Goal: Information Seeking & Learning: Find specific fact

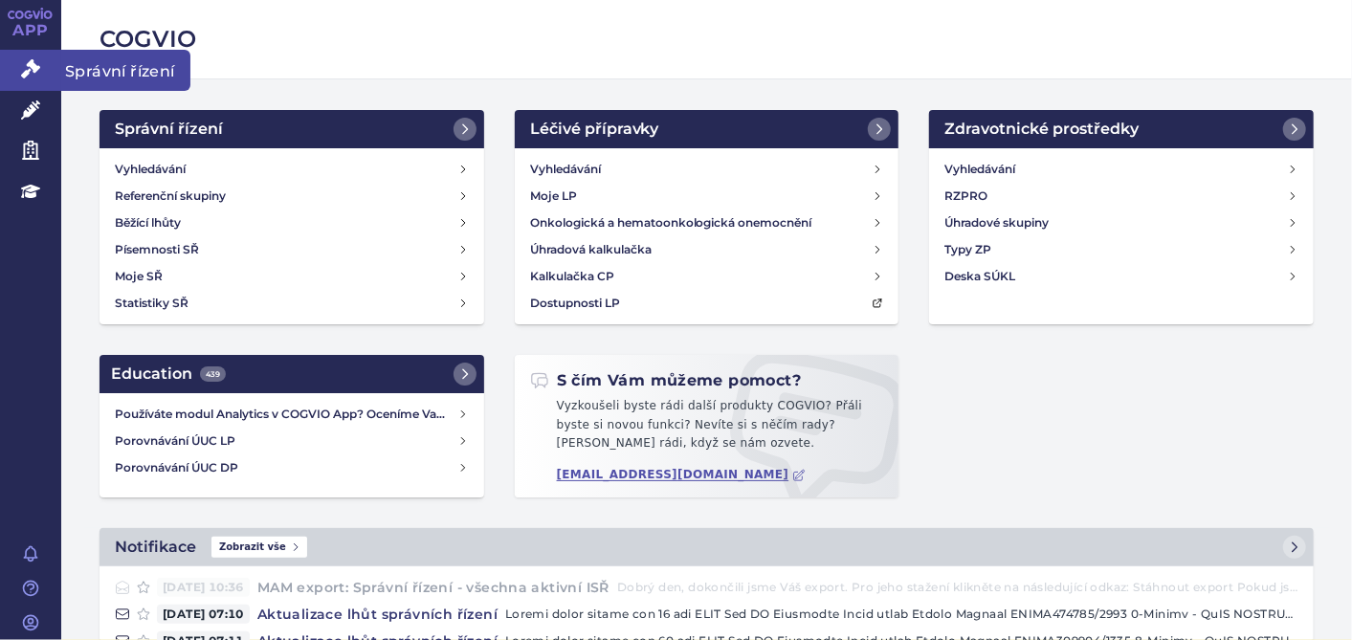
click at [38, 52] on link "Správní řízení" at bounding box center [30, 70] width 61 height 40
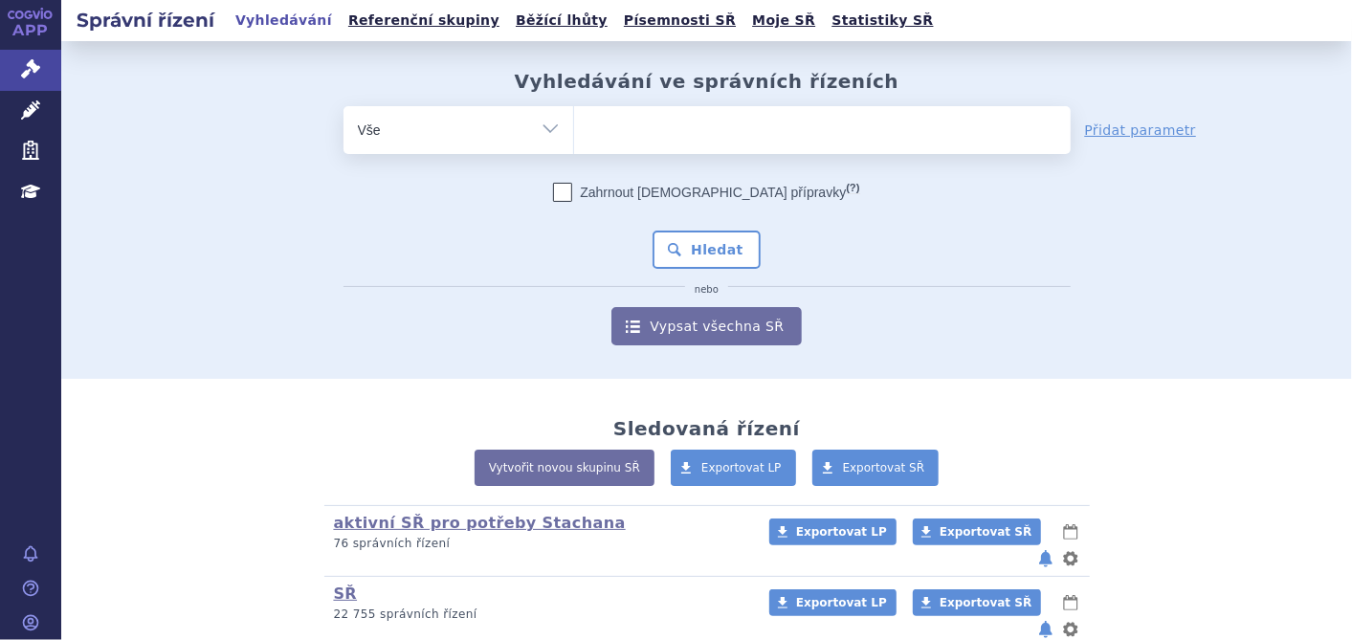
click at [617, 132] on ul at bounding box center [822, 126] width 497 height 40
click at [574, 132] on select at bounding box center [573, 129] width 1 height 48
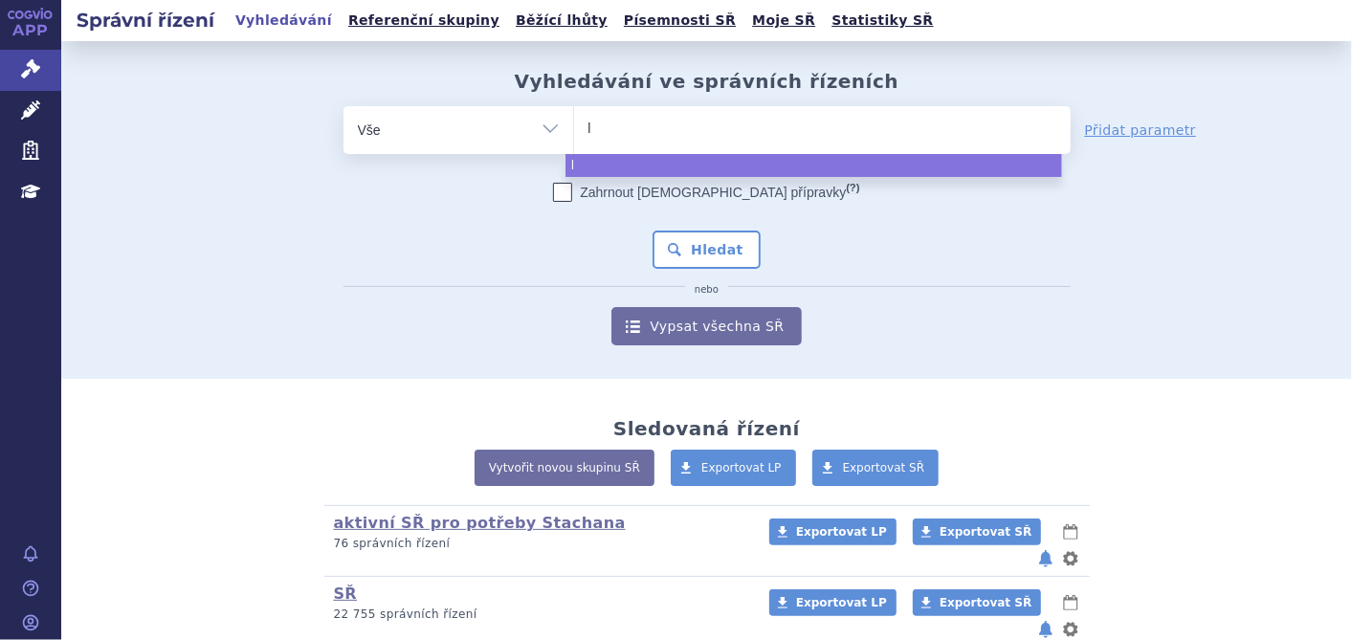
type input "li"
type input "livm"
type input "livma"
type input "livmarl"
type input "livmarli"
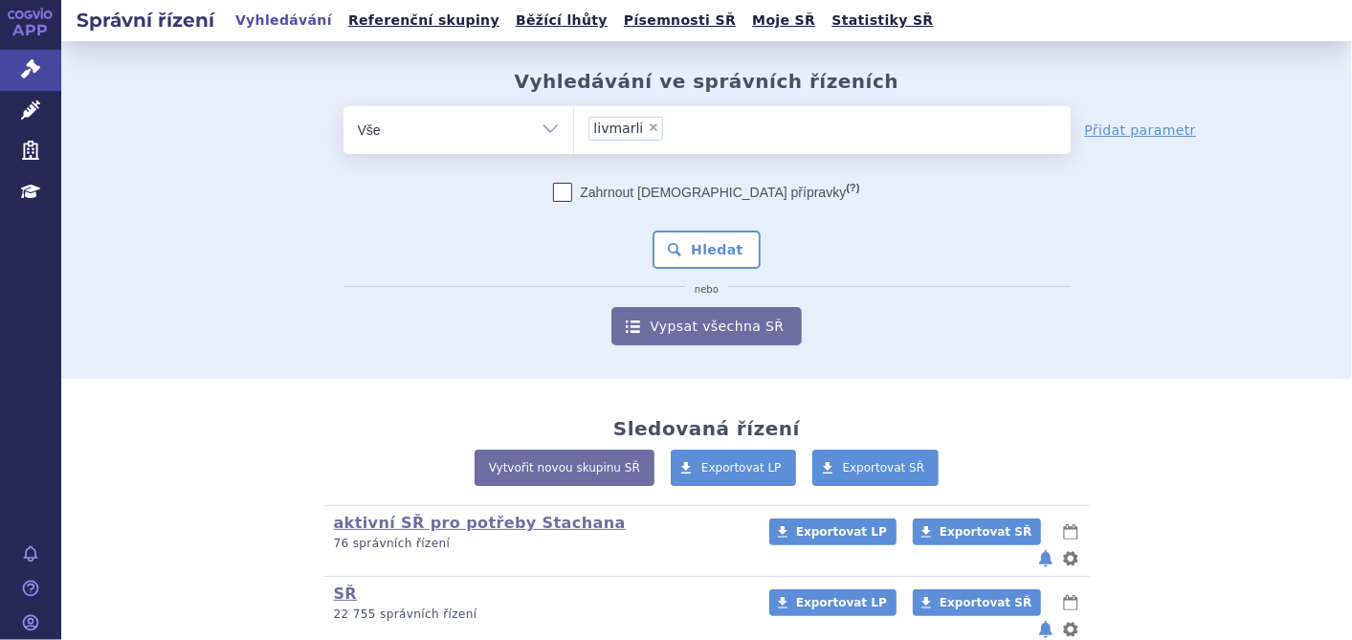
select select "livmarli"
click at [713, 221] on div "Zahrnout bratrské přípravky (?) * Pozor, hledání dle vyhledávacího parametru In…" at bounding box center [707, 264] width 727 height 163
click at [713, 250] on button "Hledat" at bounding box center [707, 250] width 108 height 38
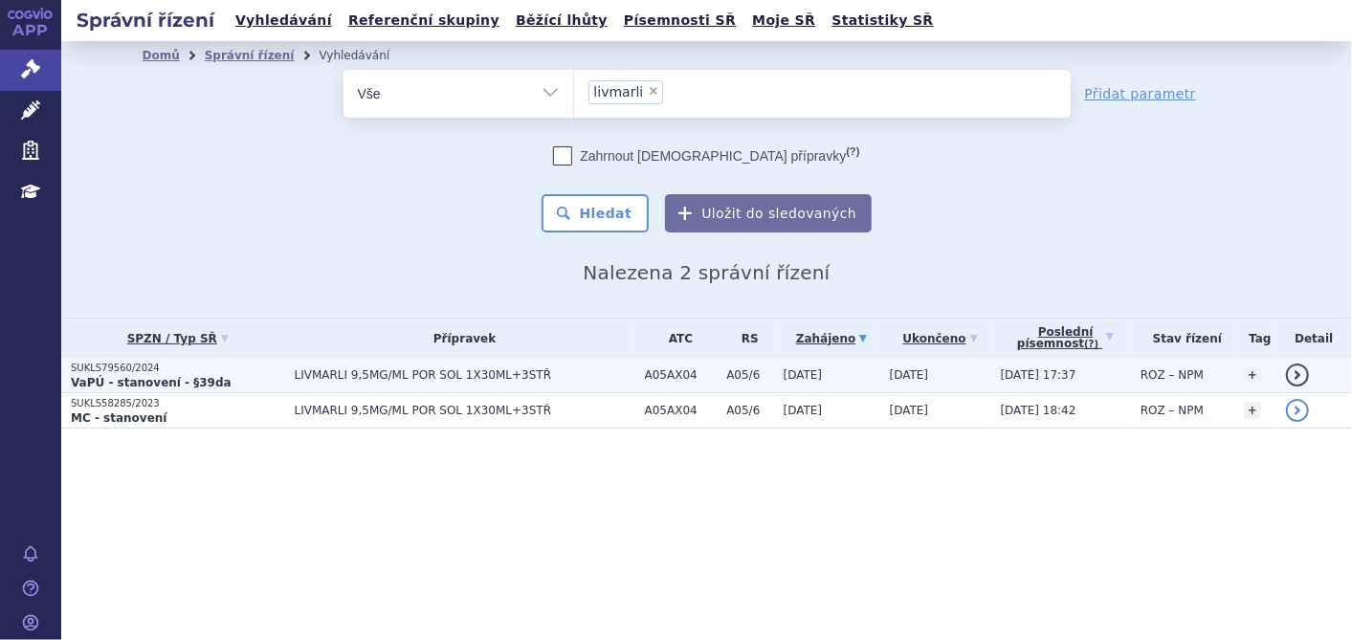
click at [383, 375] on span "LIVMARLI 9,5MG/ML POR SOL 1X30ML+3STŘ" at bounding box center [465, 374] width 341 height 13
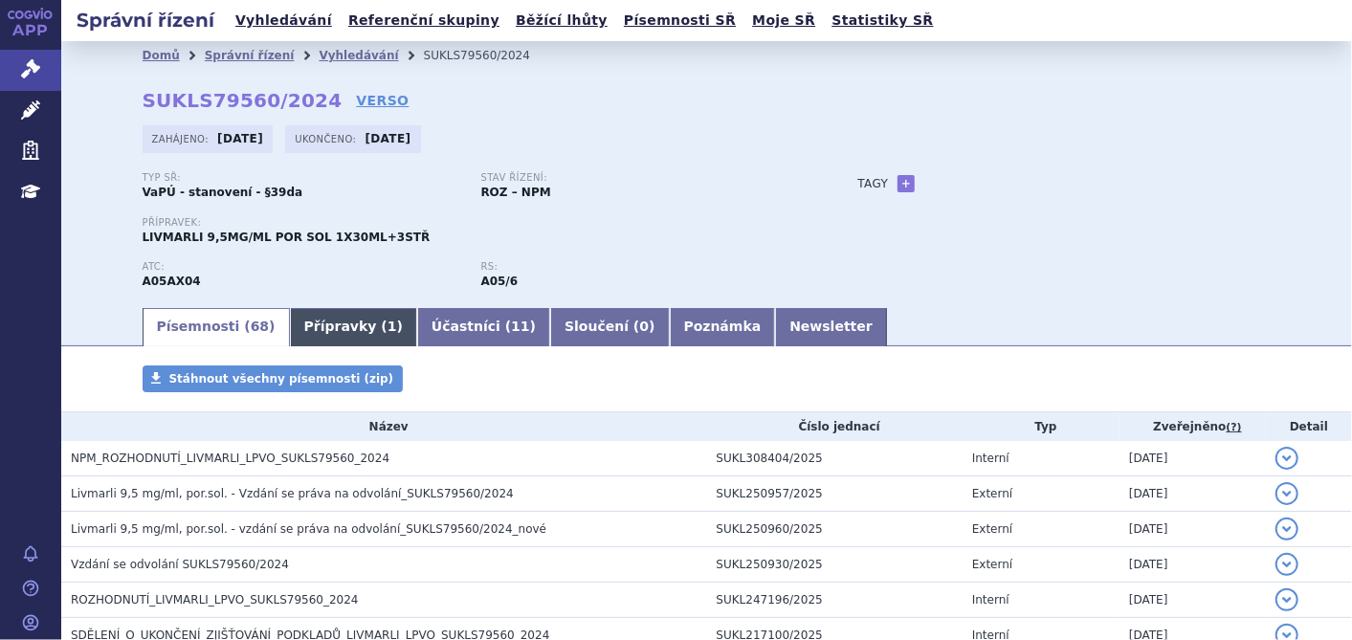
click at [311, 317] on link "Přípravky ( 1 )" at bounding box center [353, 327] width 127 height 38
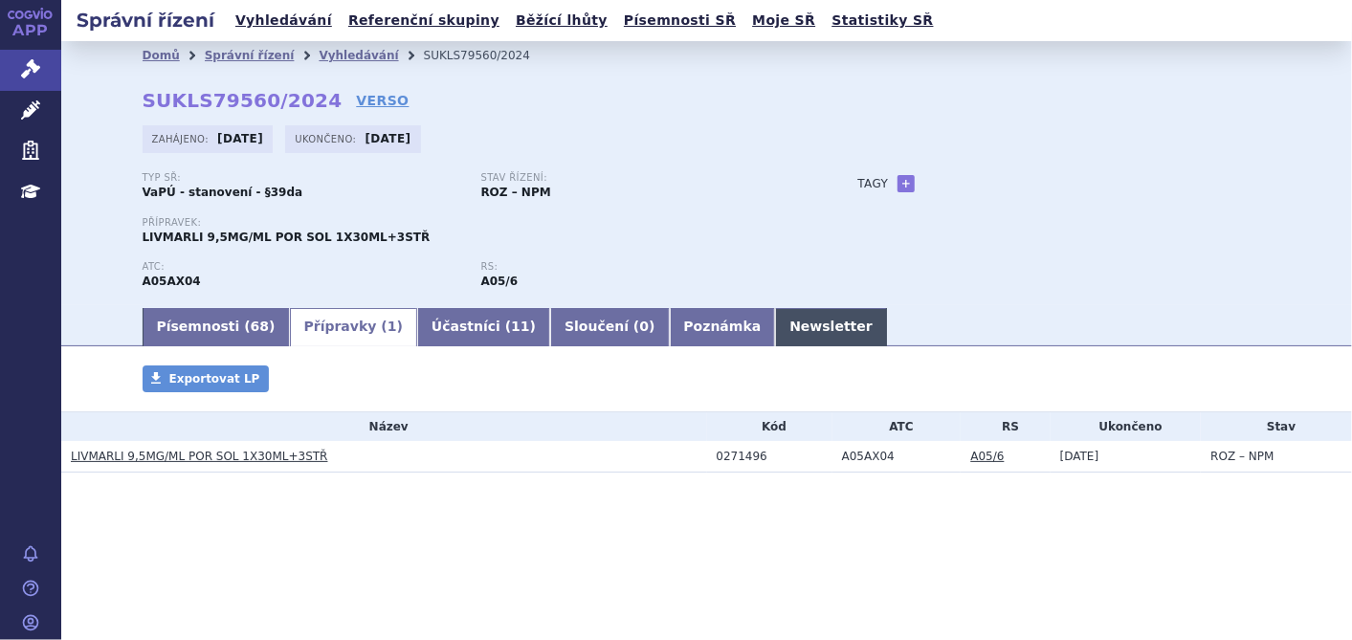
click at [775, 325] on link "Newsletter" at bounding box center [831, 327] width 112 height 38
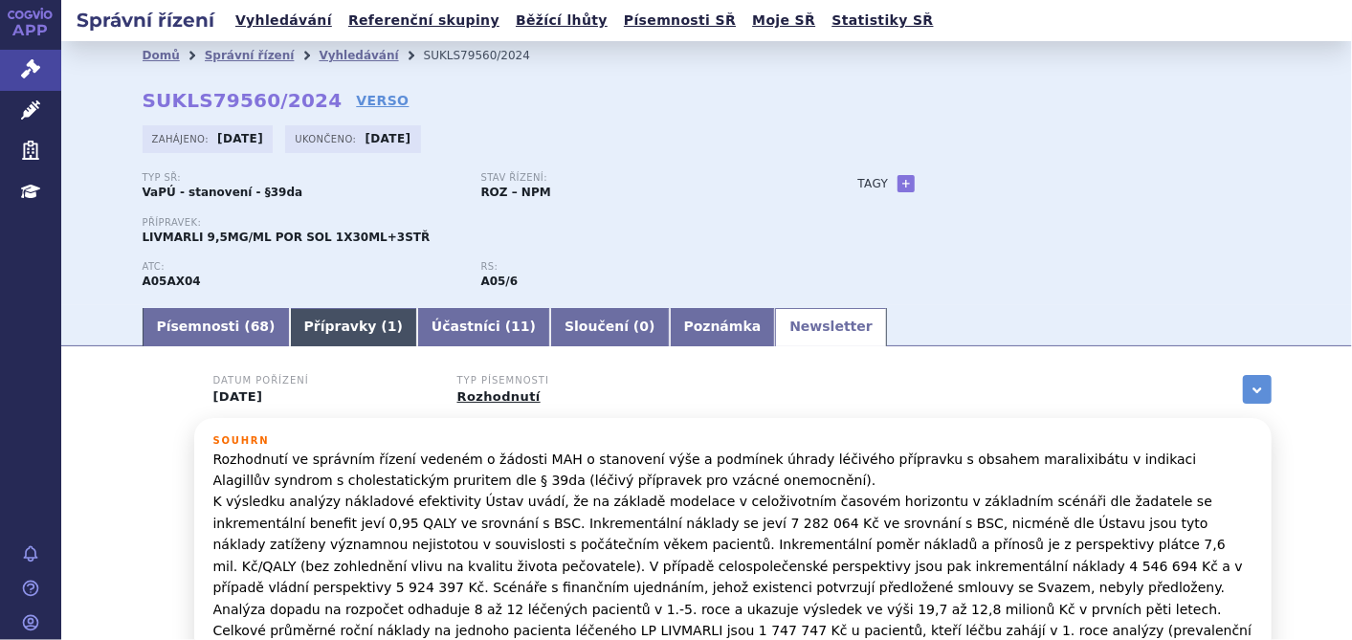
click at [290, 325] on link "Přípravky ( 1 )" at bounding box center [353, 327] width 127 height 38
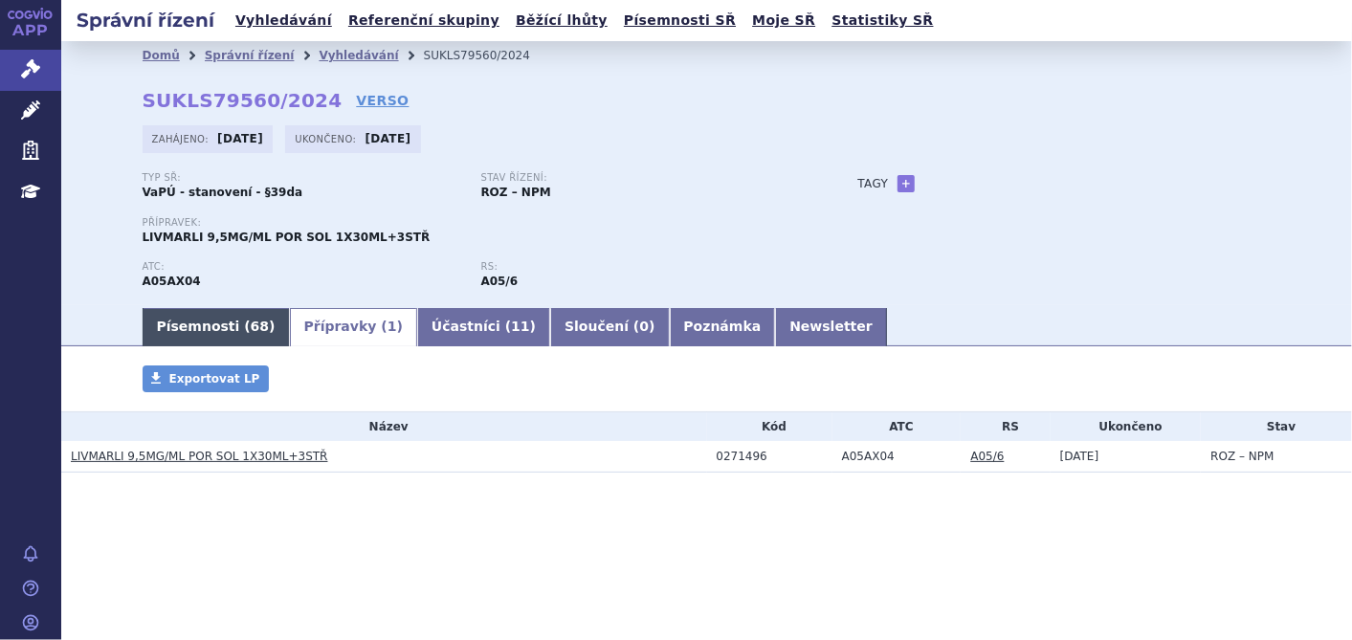
click at [252, 327] on link "Písemnosti ( 68 )" at bounding box center [216, 327] width 147 height 38
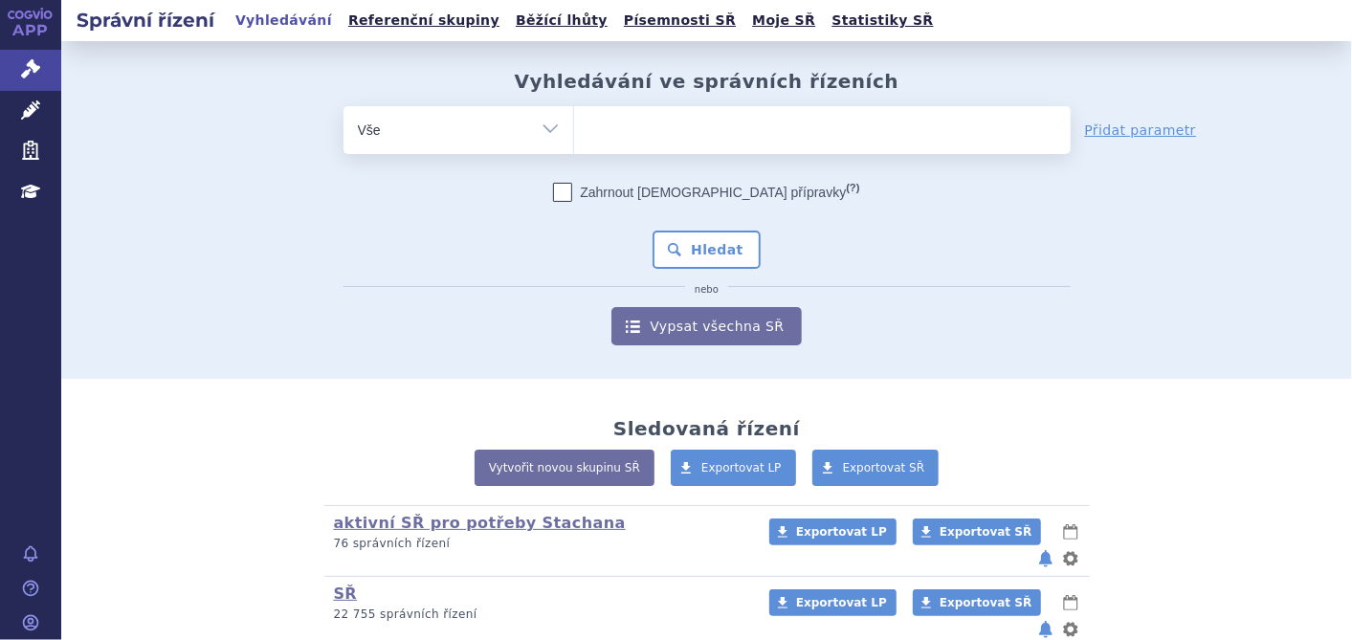
click at [597, 123] on ul at bounding box center [822, 126] width 497 height 40
click at [574, 123] on select at bounding box center [573, 129] width 1 height 48
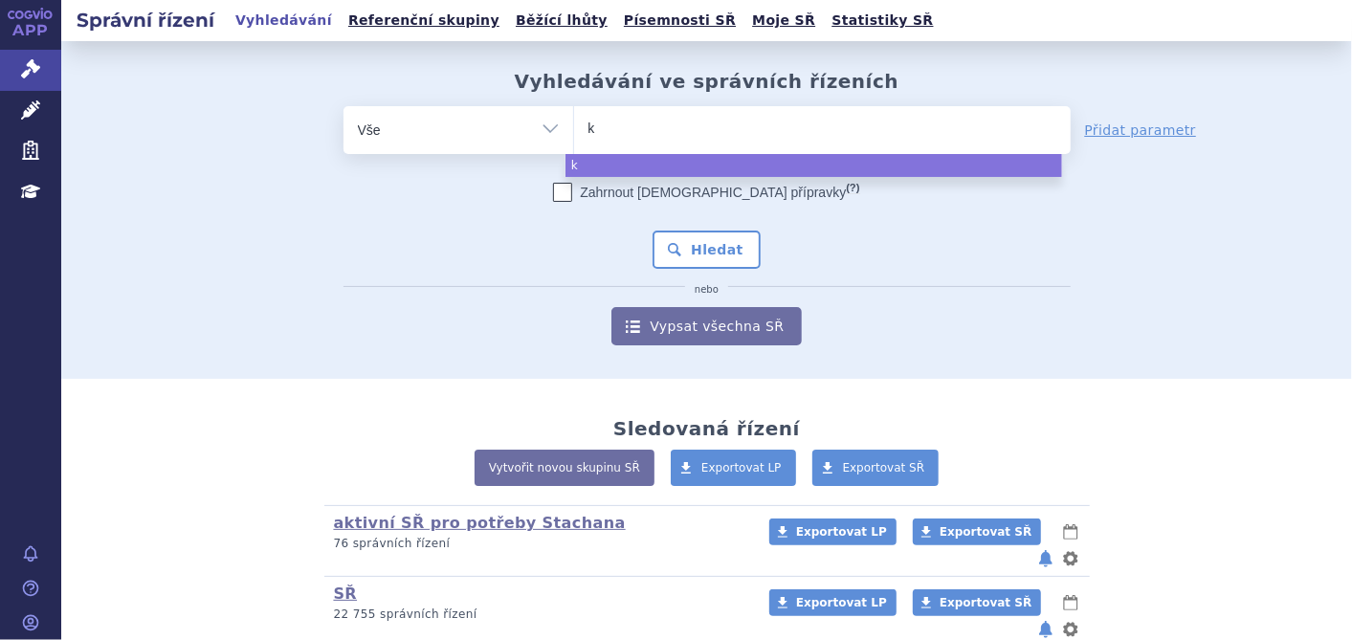
type input "ka"
type input "kaf"
type input "kaft"
type input "kaftr"
type input "kaftrio"
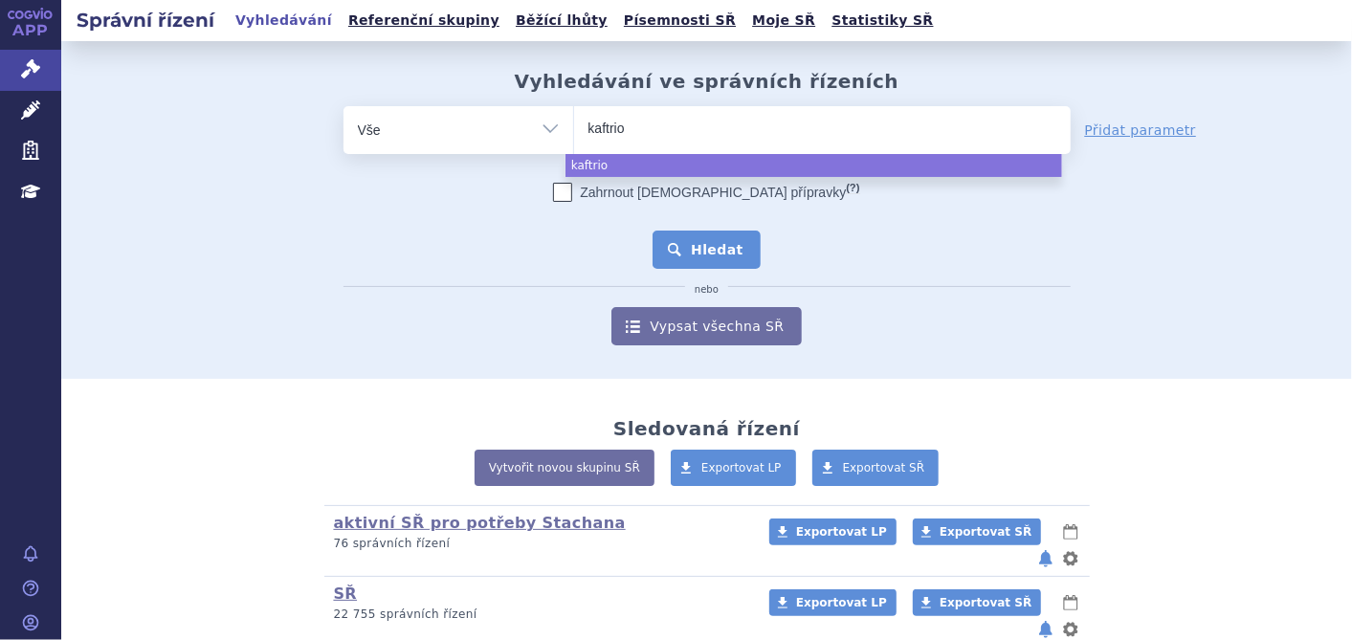
select select "kaftrio"
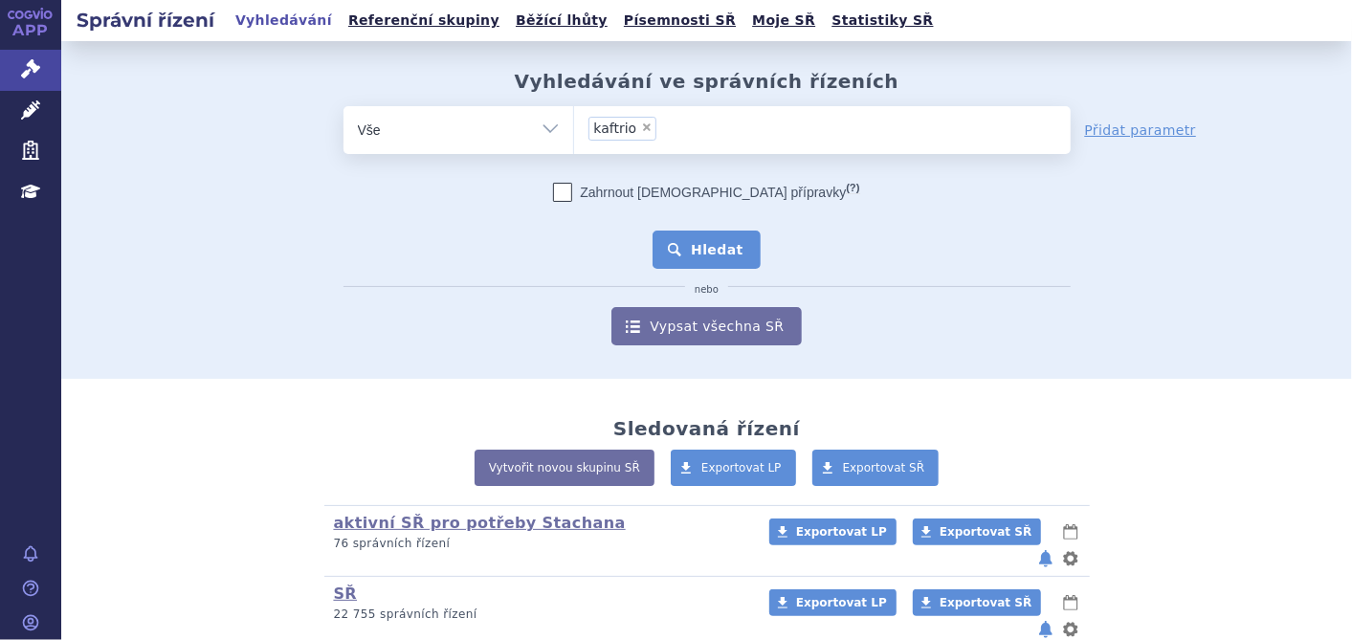
click at [686, 251] on button "Hledat" at bounding box center [707, 250] width 108 height 38
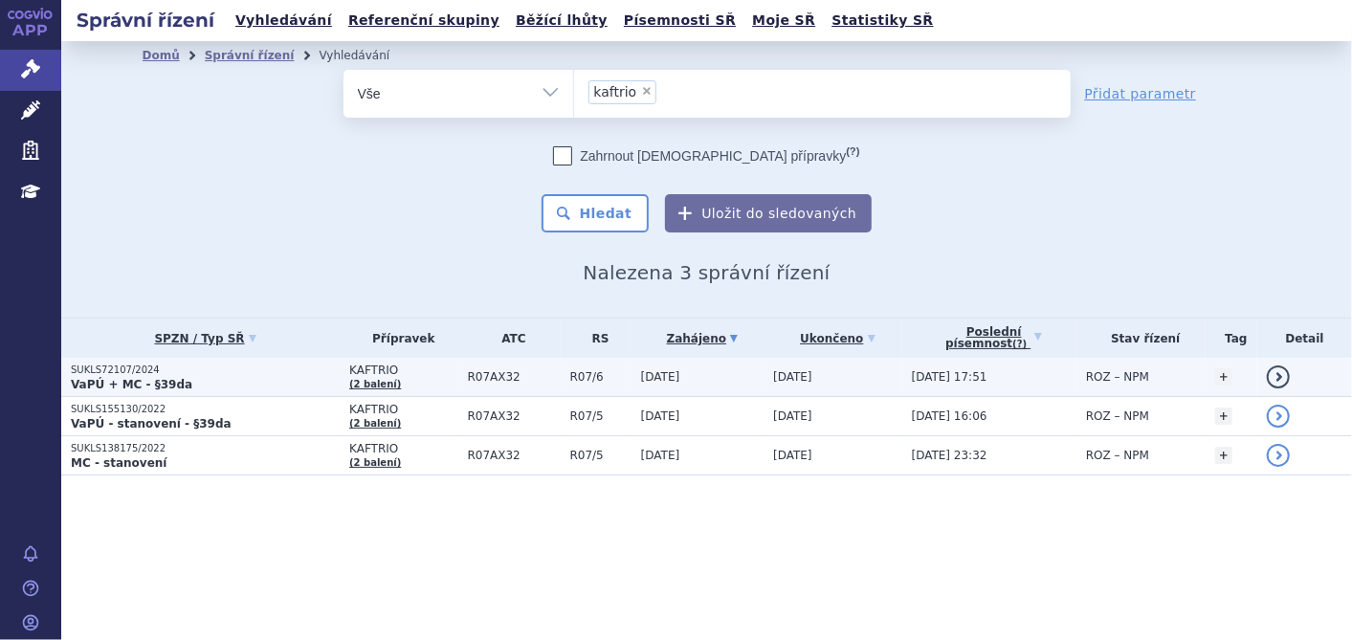
click at [81, 367] on p "SUKLS72107/2024" at bounding box center [205, 370] width 269 height 13
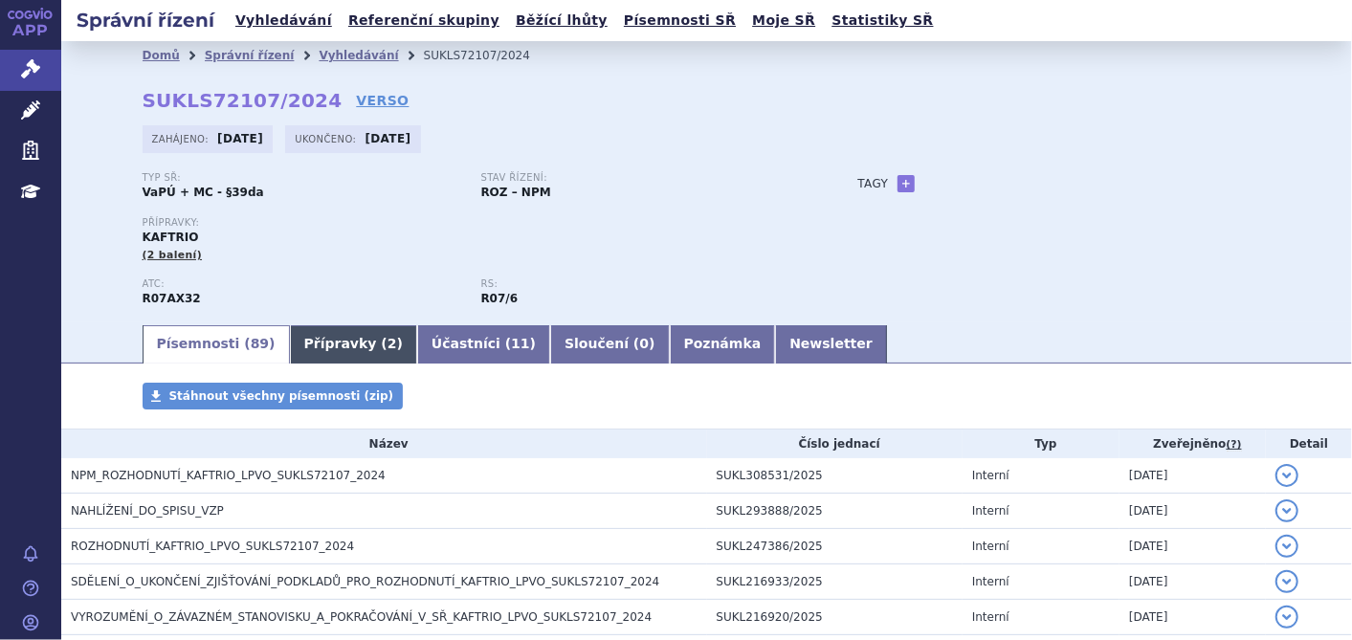
click at [320, 345] on link "Přípravky ( 2 )" at bounding box center [353, 344] width 127 height 38
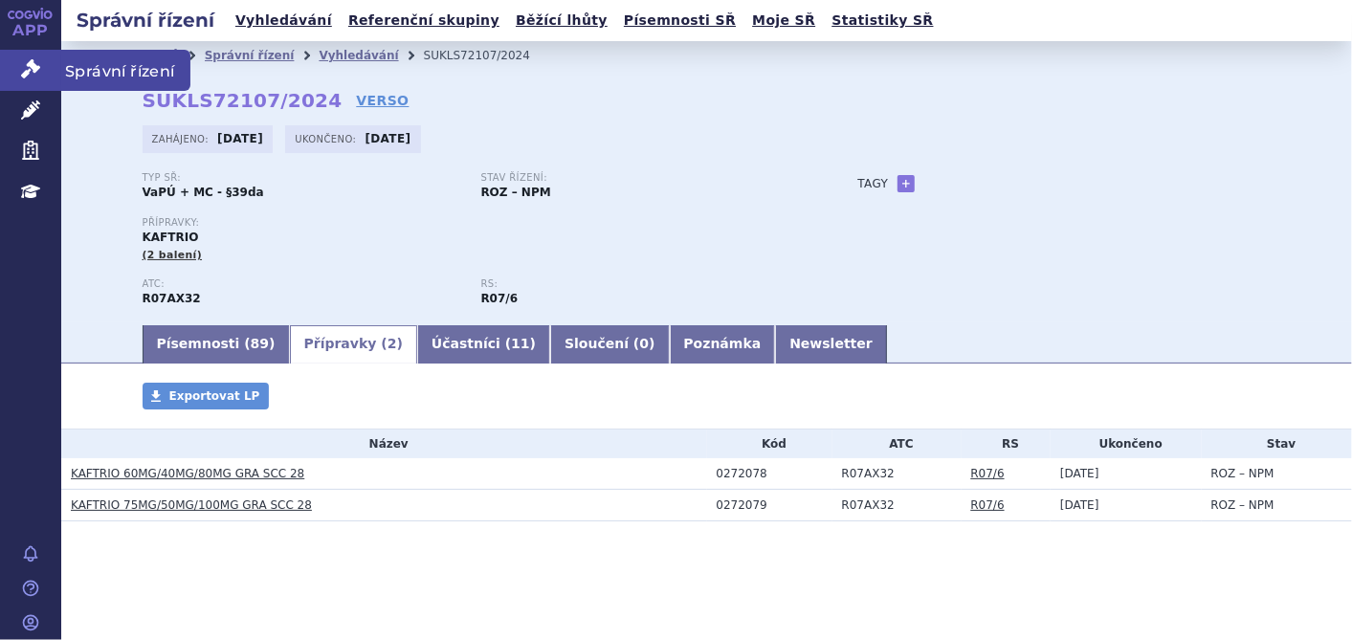
click at [6, 65] on link "Správní řízení" at bounding box center [30, 70] width 61 height 40
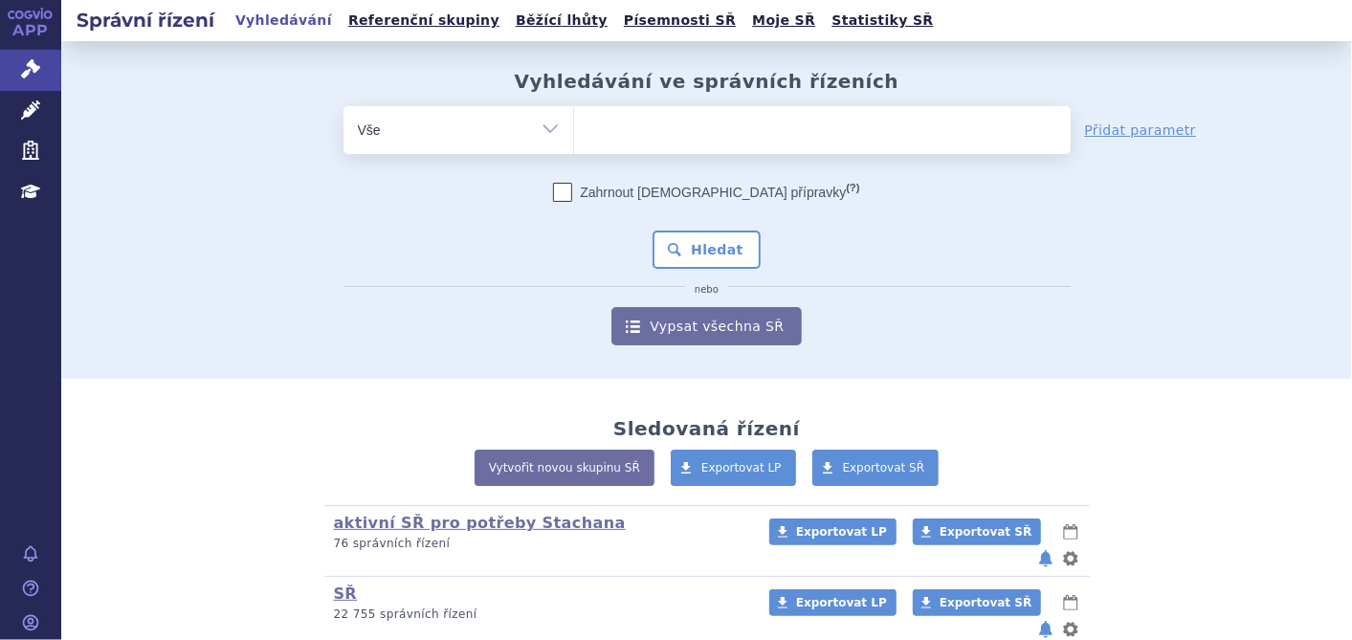
click at [577, 123] on ul at bounding box center [822, 126] width 497 height 40
click at [574, 123] on select at bounding box center [573, 129] width 1 height 48
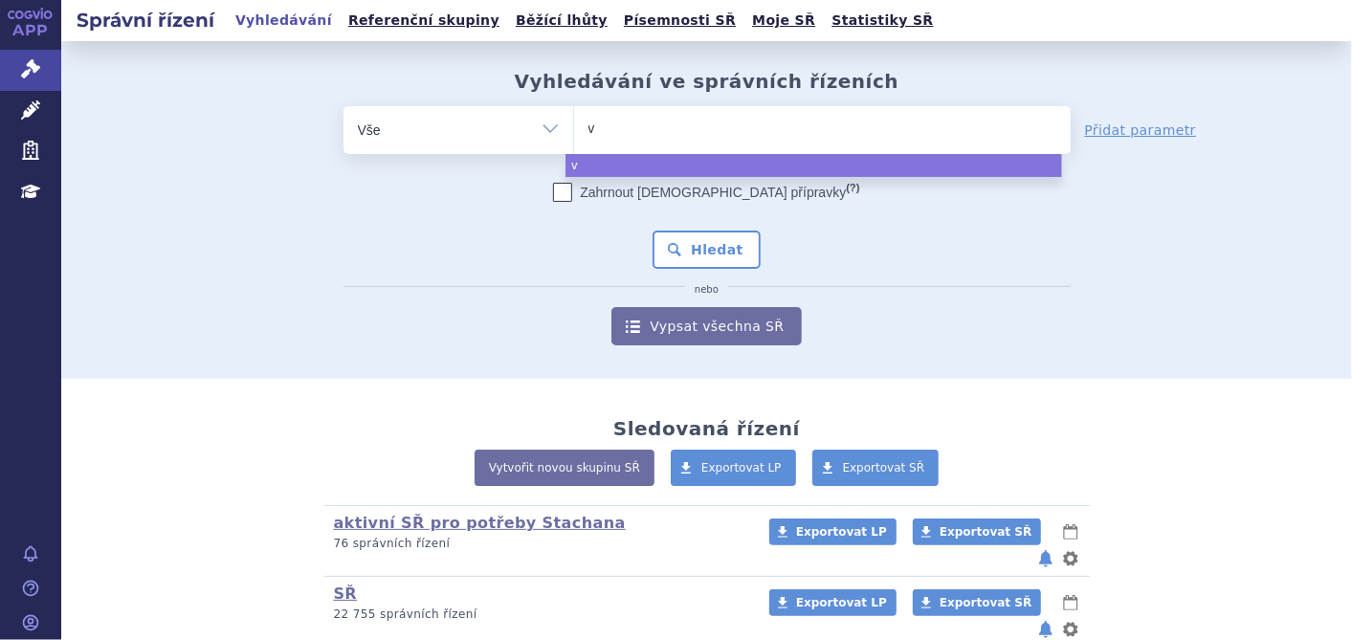
type input "vy"
type input "vylo"
type input "vyloy"
select select "vyloy"
click at [703, 224] on div "Zahrnout bratrské přípravky (?) * Pozor, hledání dle vyhledávacího parametru In…" at bounding box center [707, 264] width 727 height 163
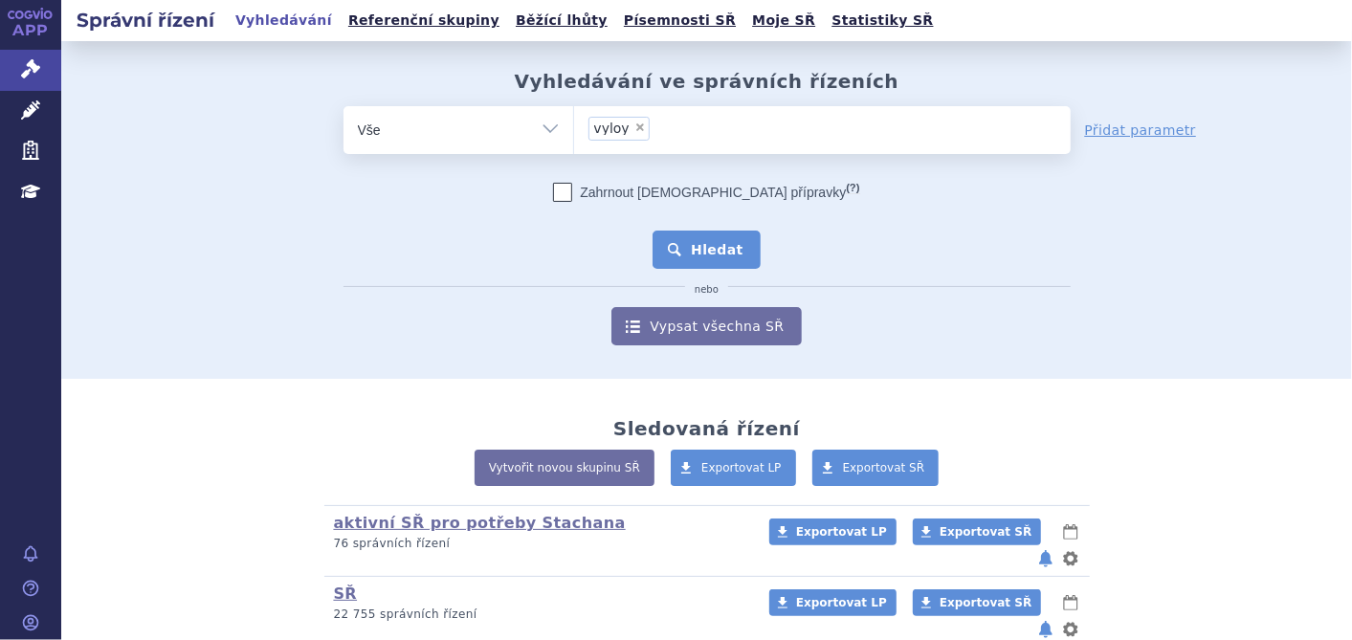
click at [699, 247] on button "Hledat" at bounding box center [707, 250] width 108 height 38
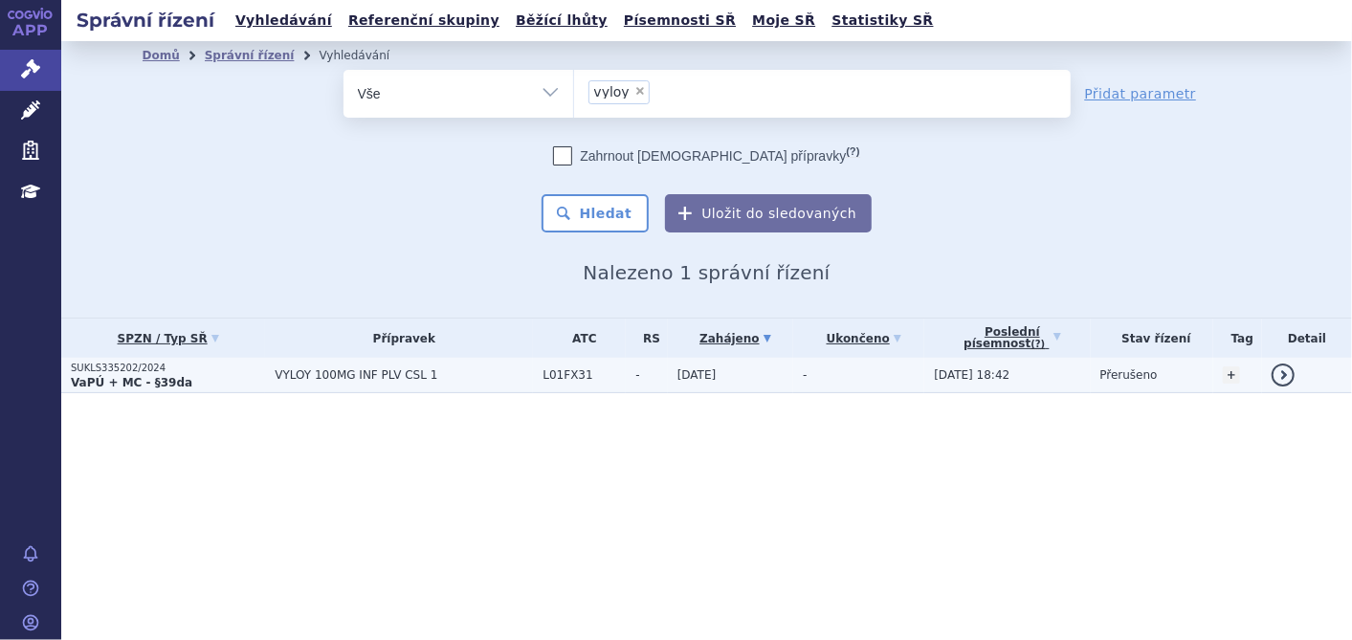
click at [103, 366] on p "SUKLS335202/2024" at bounding box center [168, 368] width 194 height 13
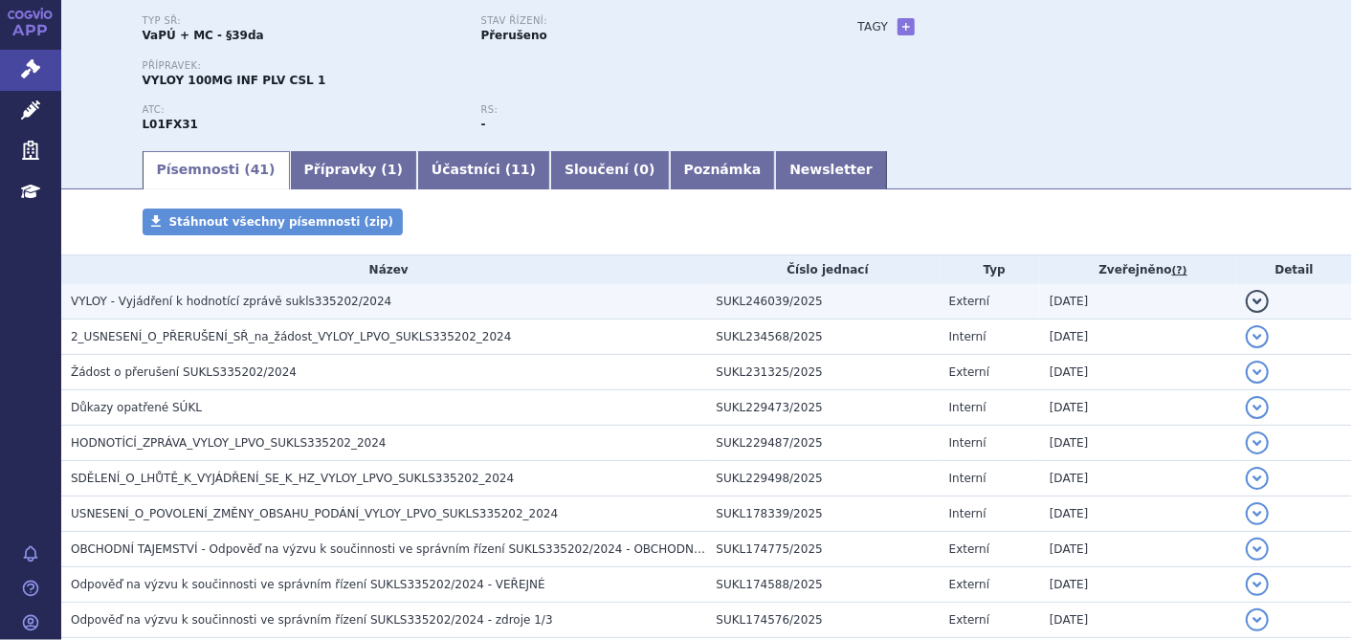
scroll to position [212, 0]
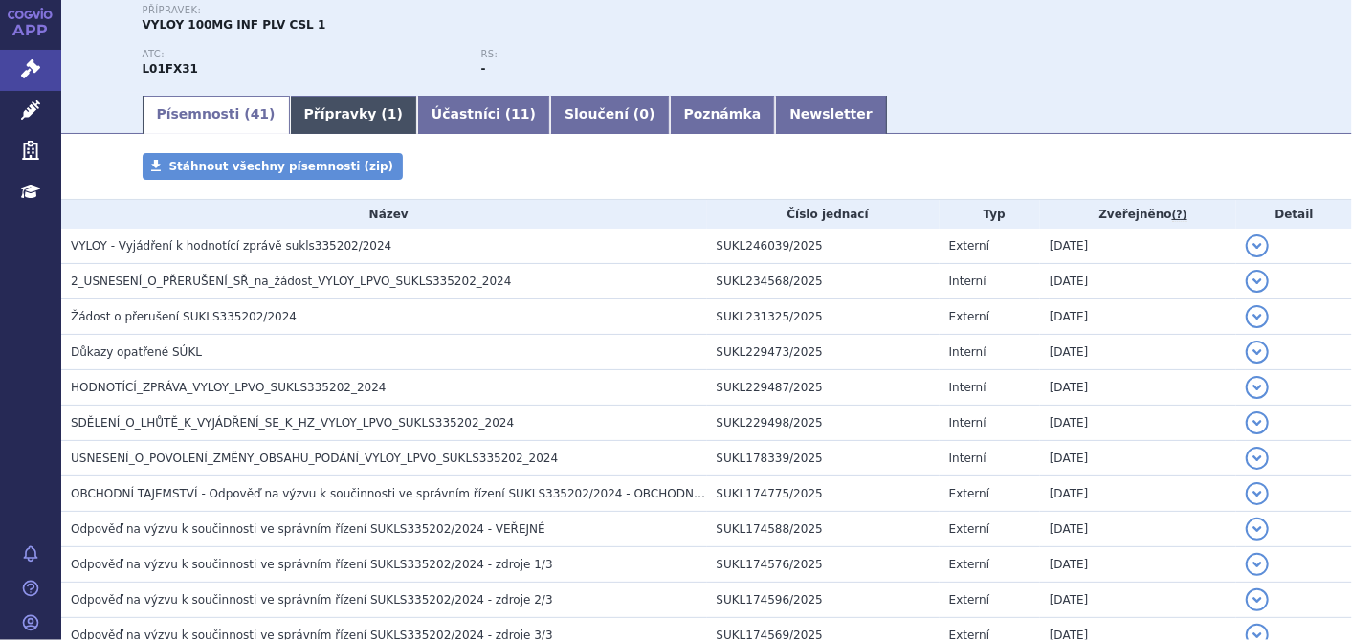
click at [316, 115] on link "Přípravky ( 1 )" at bounding box center [353, 115] width 127 height 38
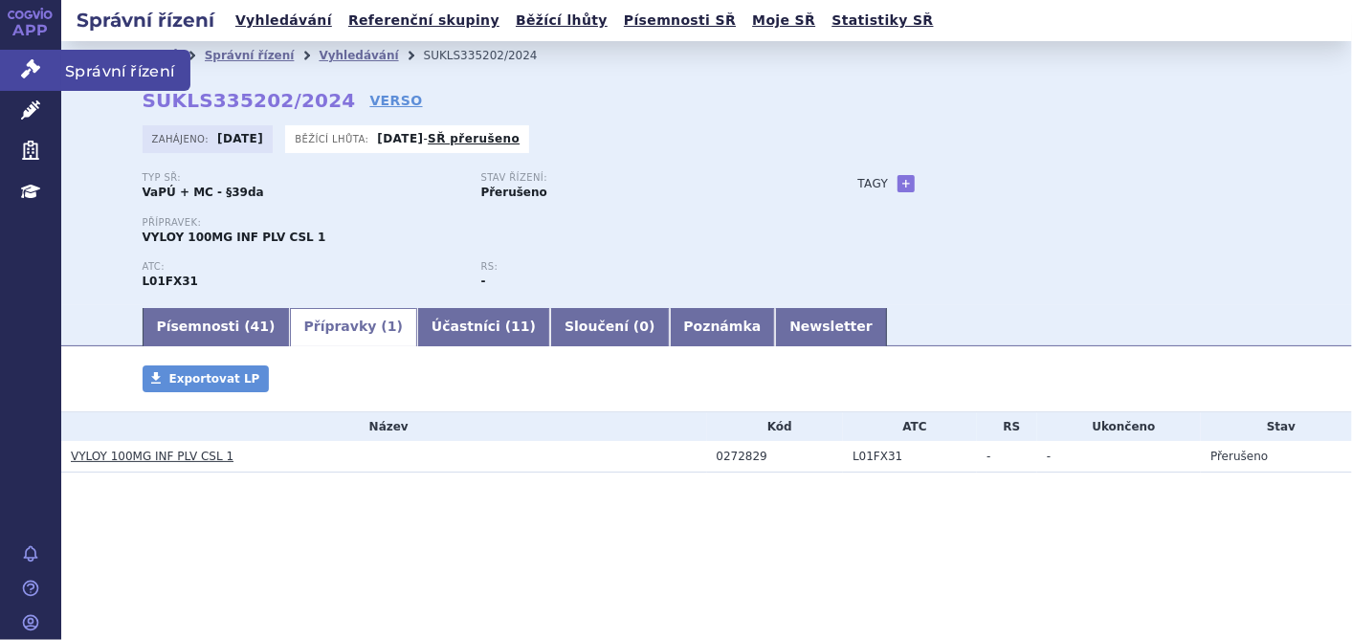
click at [13, 59] on link "Správní řízení" at bounding box center [30, 70] width 61 height 40
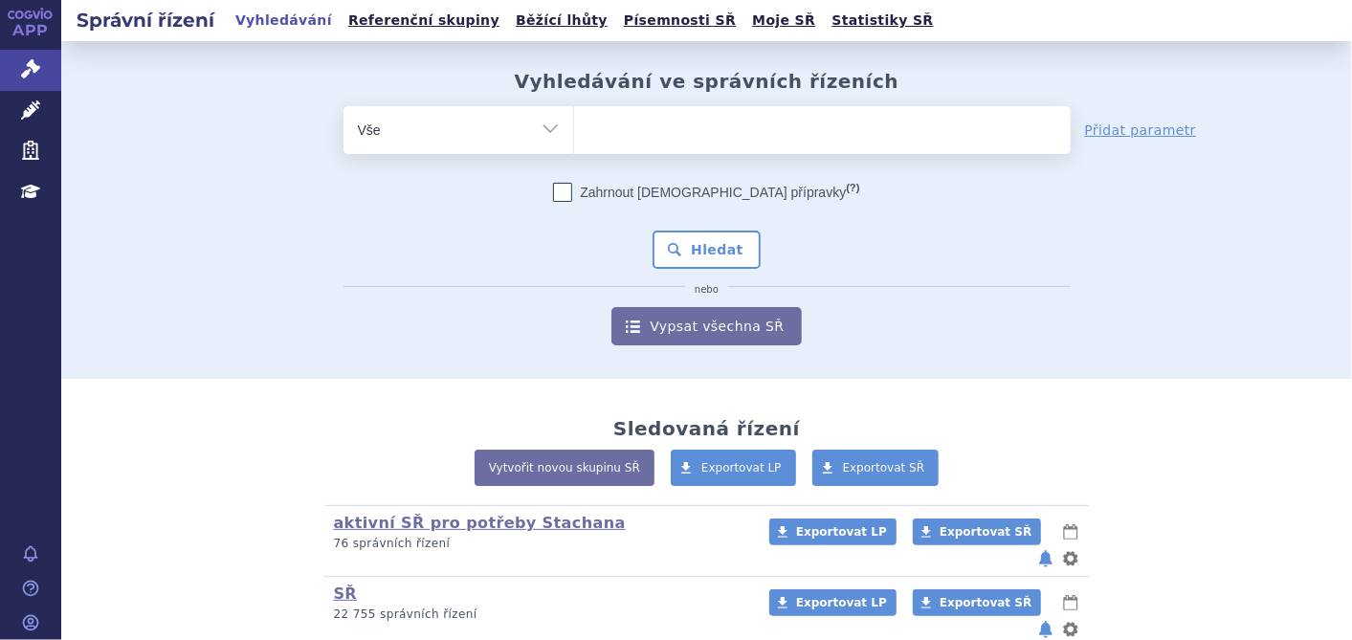
click at [617, 143] on ul at bounding box center [822, 126] width 497 height 40
click at [574, 143] on select at bounding box center [573, 129] width 1 height 48
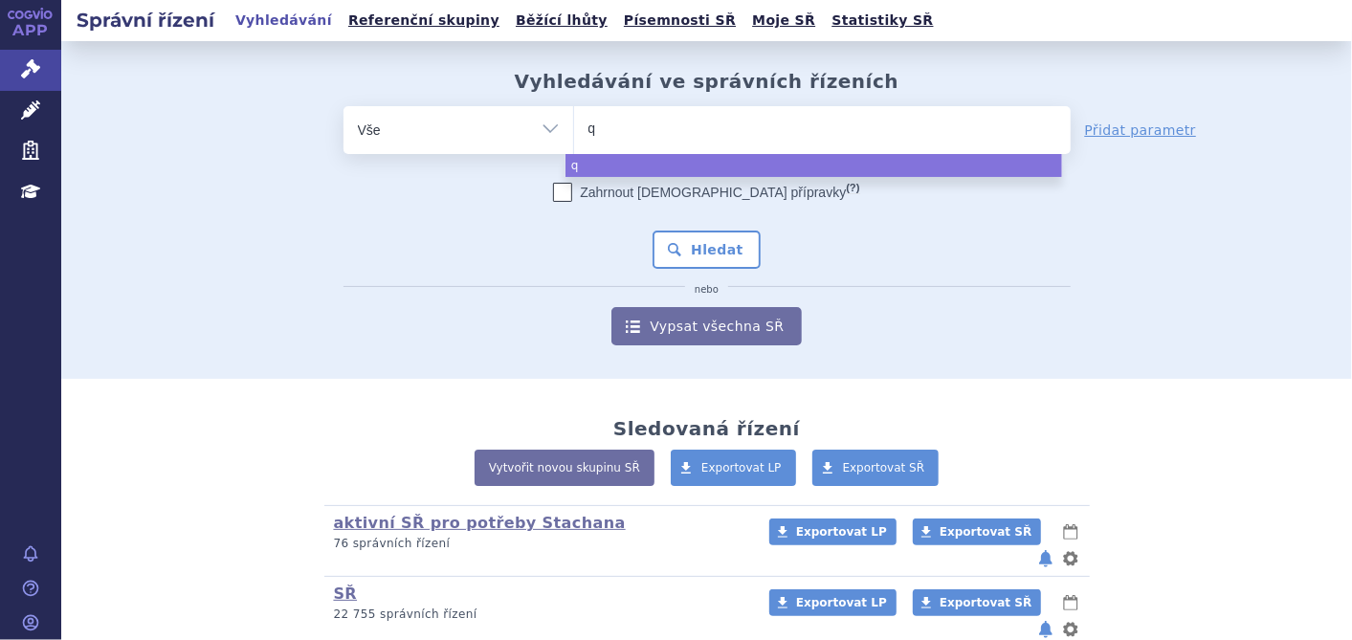
type input "qi"
type input "qin"
type input "qinl"
type input "qinloc"
type input "[MEDICAL_DATA]"
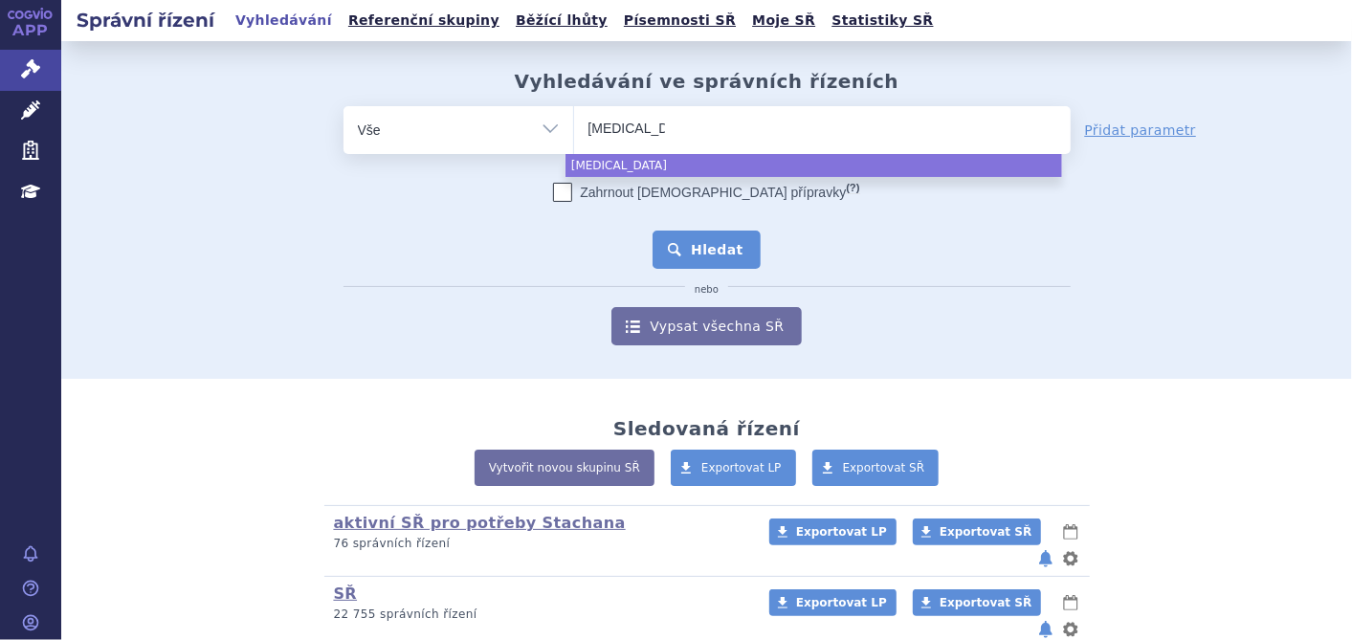
select select "[MEDICAL_DATA]"
click at [685, 244] on button "Hledat" at bounding box center [707, 250] width 108 height 38
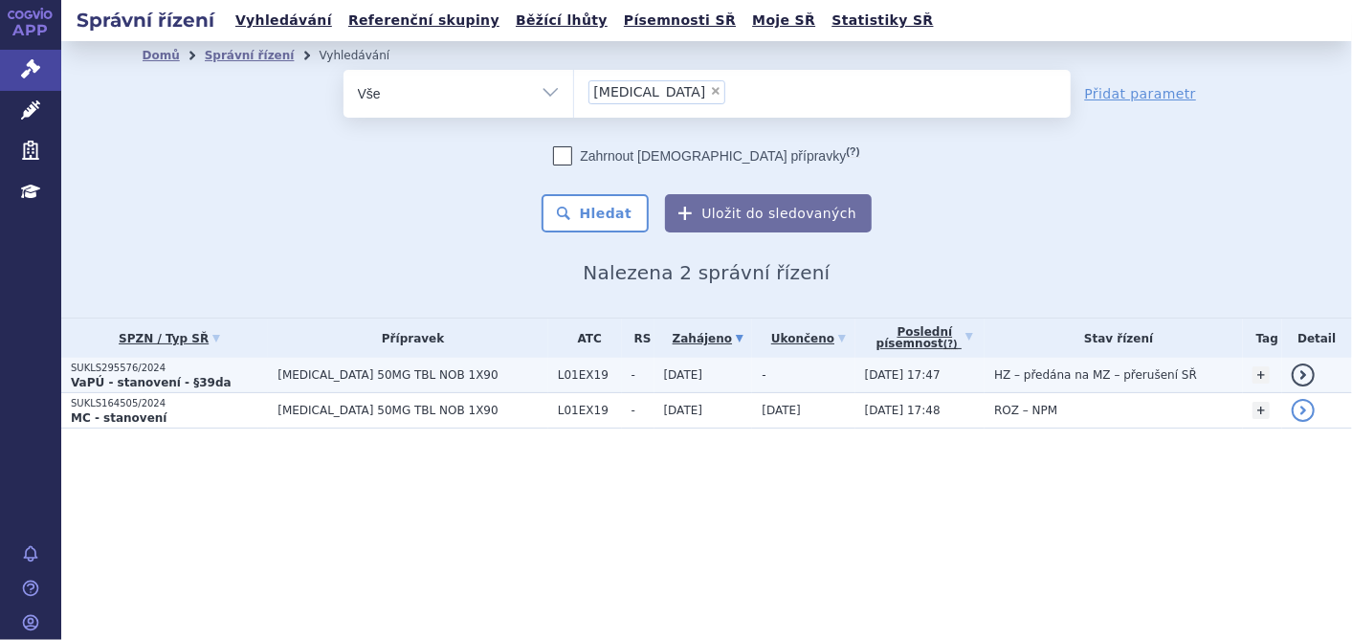
click at [122, 366] on p "SUKLS295576/2024" at bounding box center [169, 368] width 197 height 13
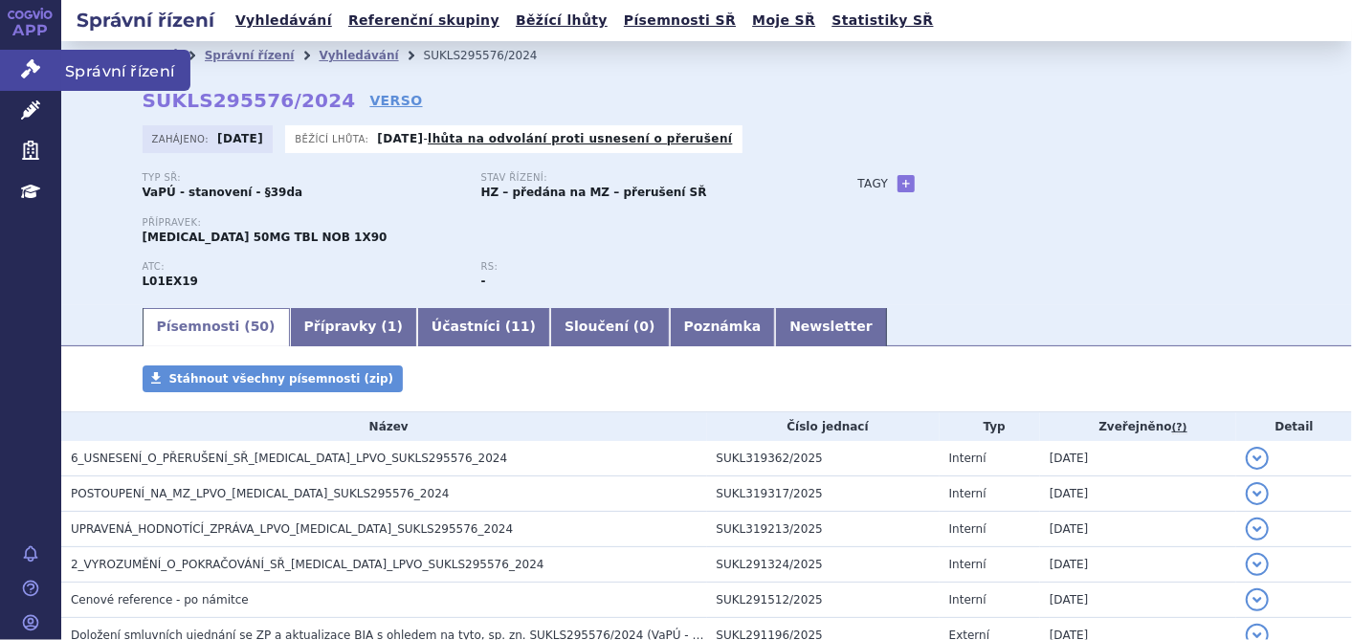
click at [34, 75] on icon at bounding box center [30, 68] width 19 height 19
click at [35, 71] on icon at bounding box center [30, 68] width 19 height 19
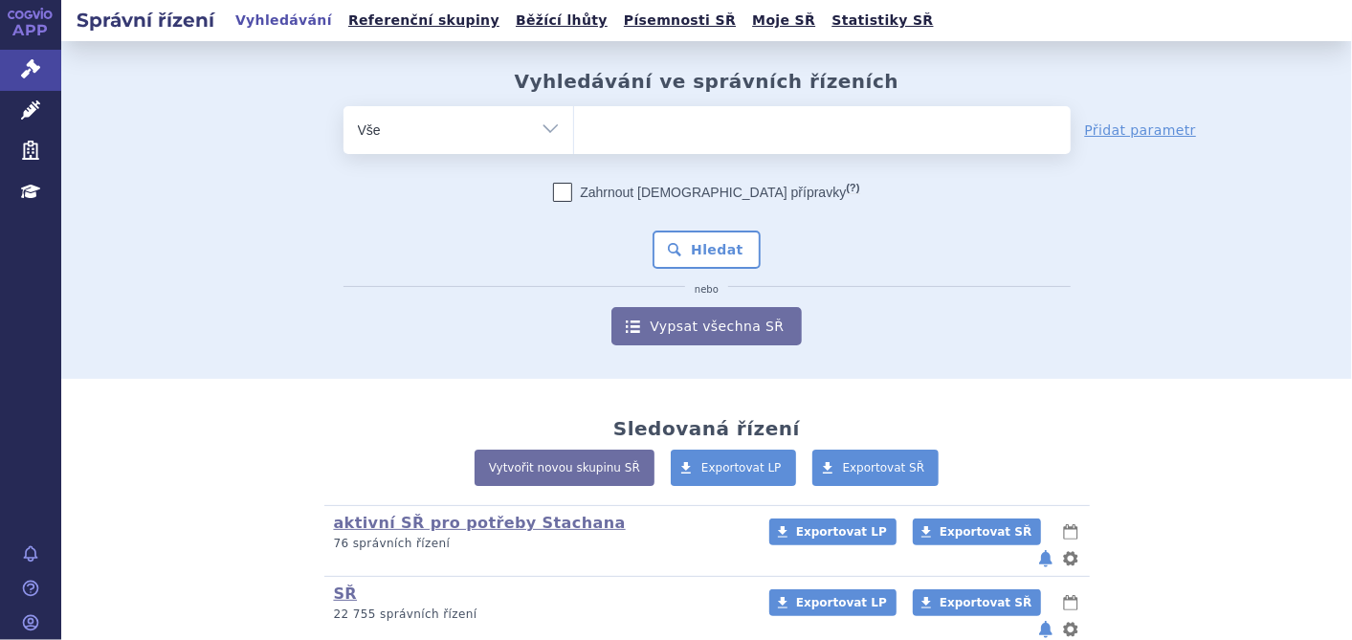
click at [622, 136] on ul at bounding box center [822, 126] width 497 height 40
click at [574, 136] on select at bounding box center [573, 129] width 1 height 48
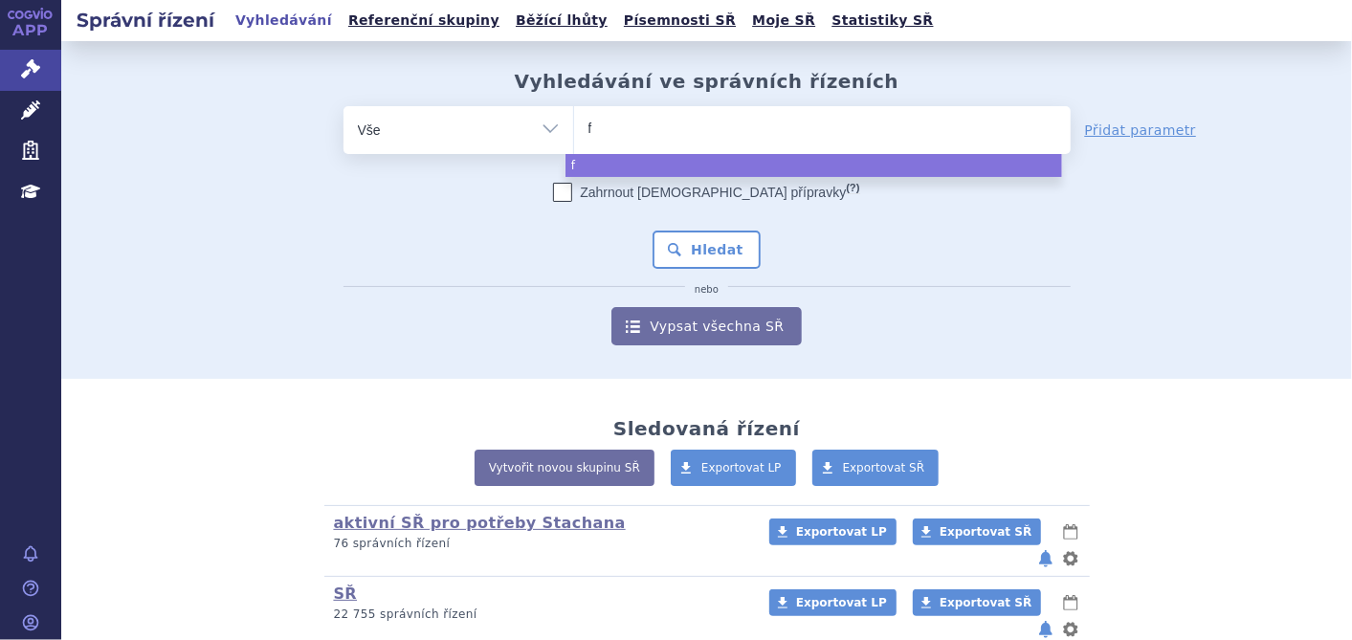
type input "fa"
type input "fab"
type input "fabha"
type input "fabhal"
type input "fabhalt"
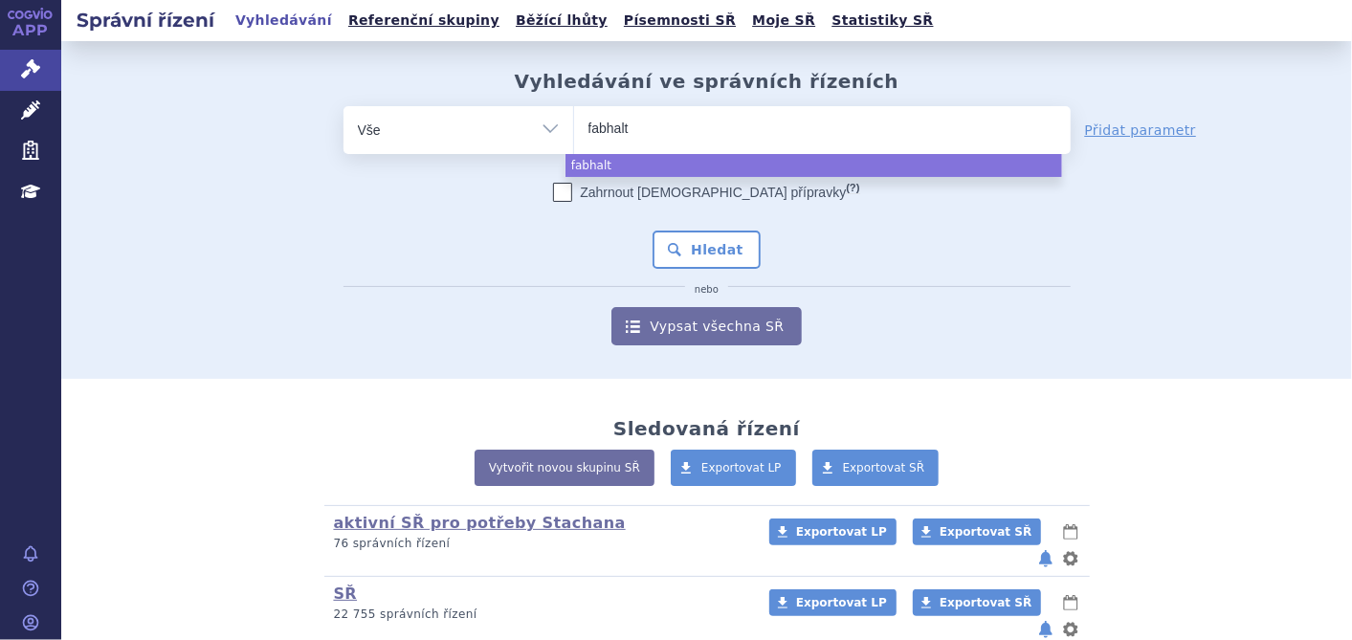
type input "fabhalta"
select select "fabhalta"
click at [711, 258] on button "Hledat" at bounding box center [707, 250] width 108 height 38
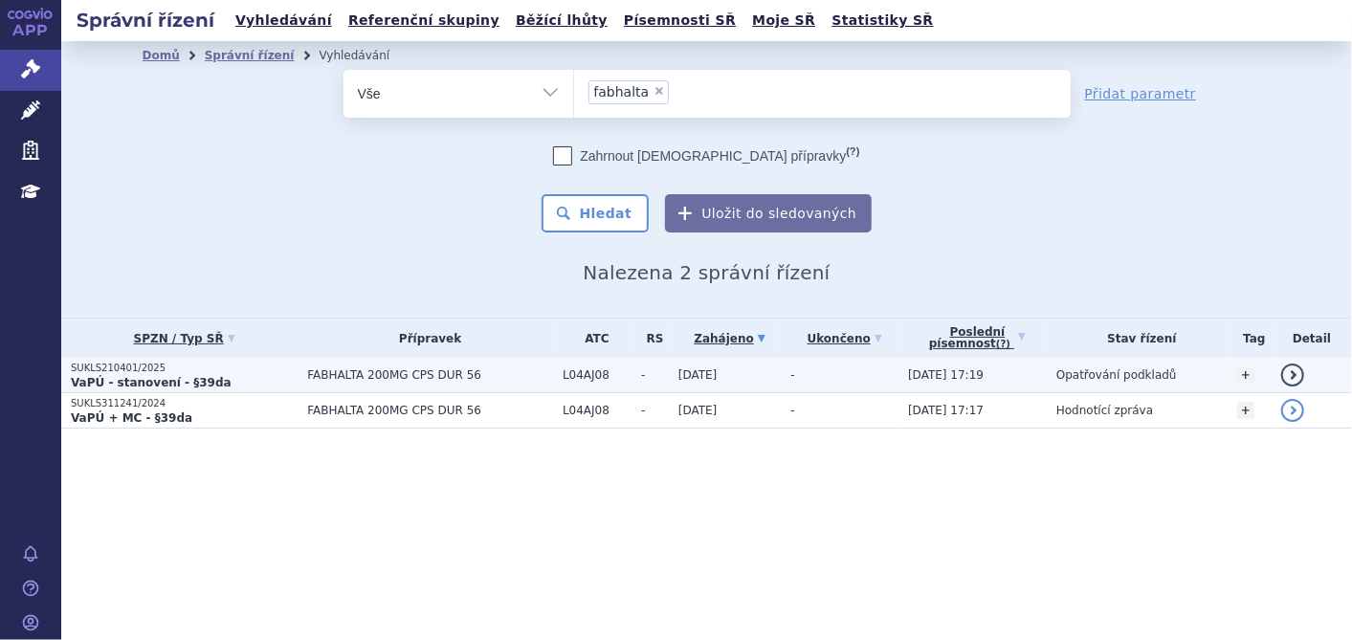
click at [87, 370] on p "SUKLS210401/2025" at bounding box center [184, 368] width 227 height 13
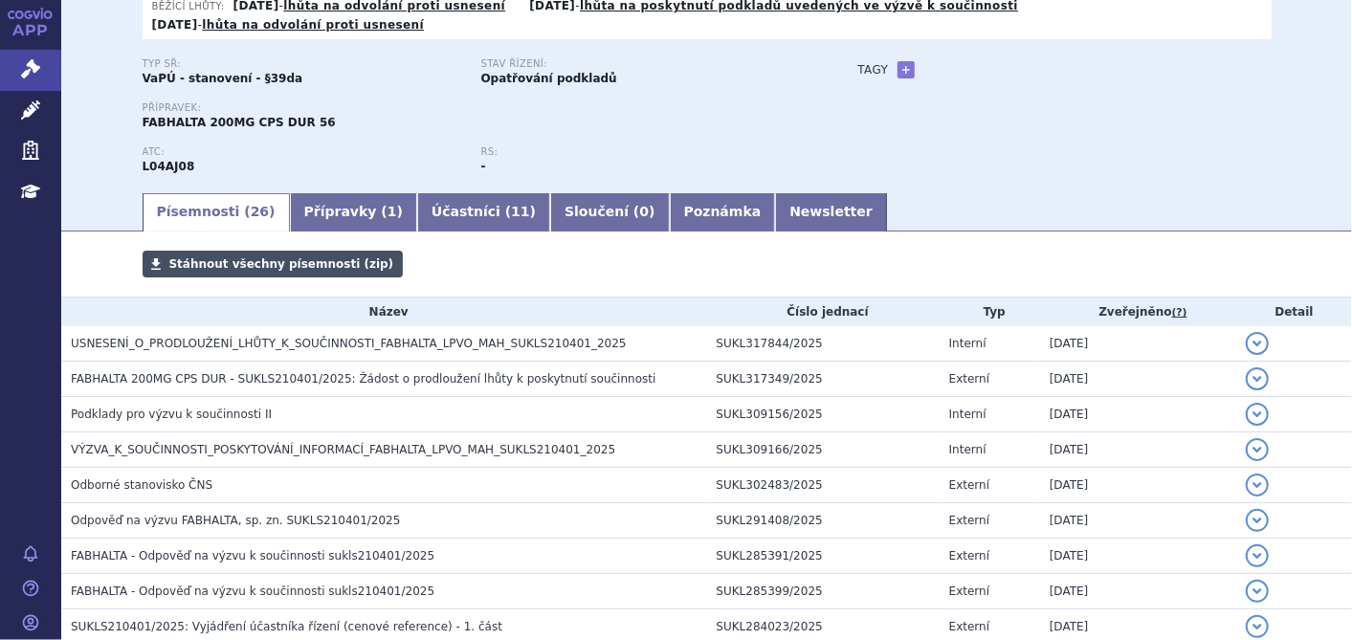
scroll to position [212, 0]
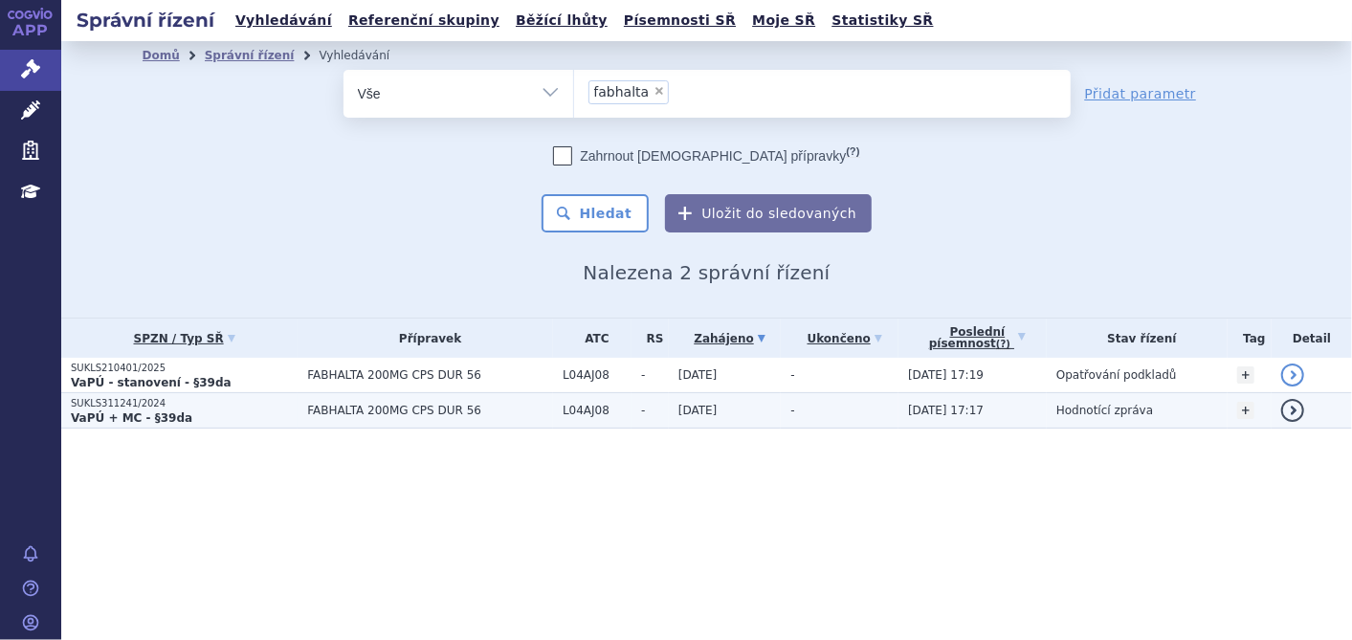
click at [146, 415] on strong "VaPÚ + MC - §39da" at bounding box center [132, 418] width 122 height 13
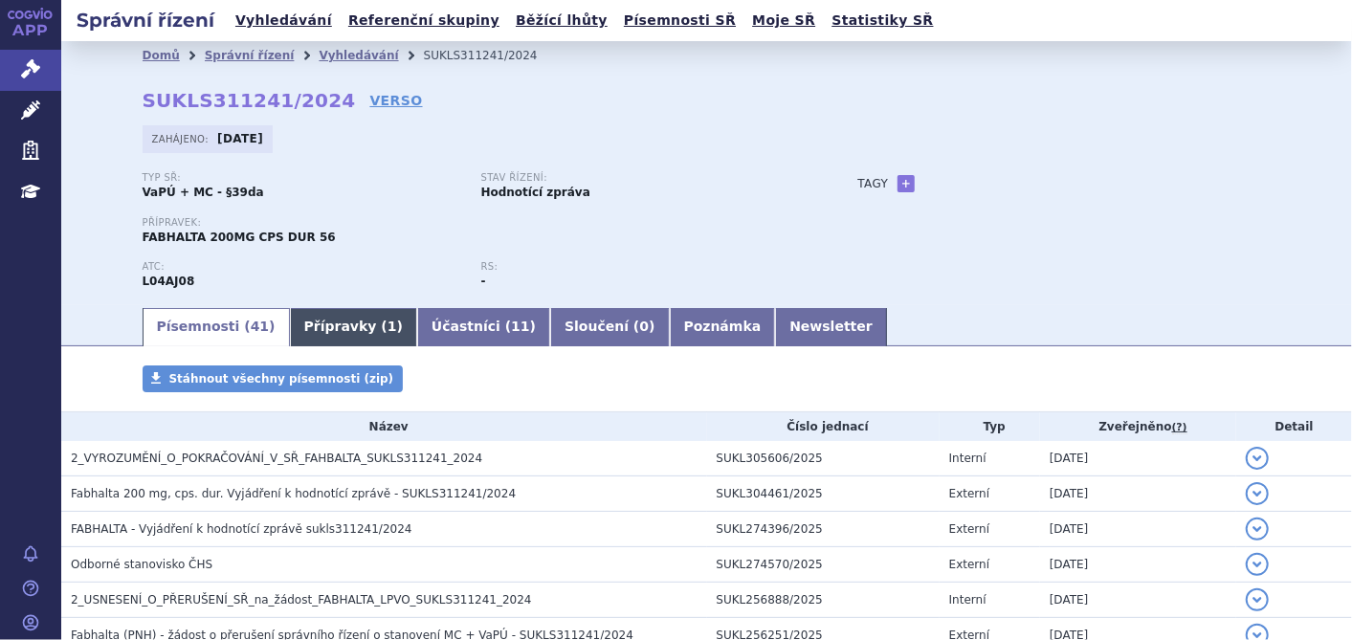
click at [331, 330] on link "Přípravky ( 1 )" at bounding box center [353, 327] width 127 height 38
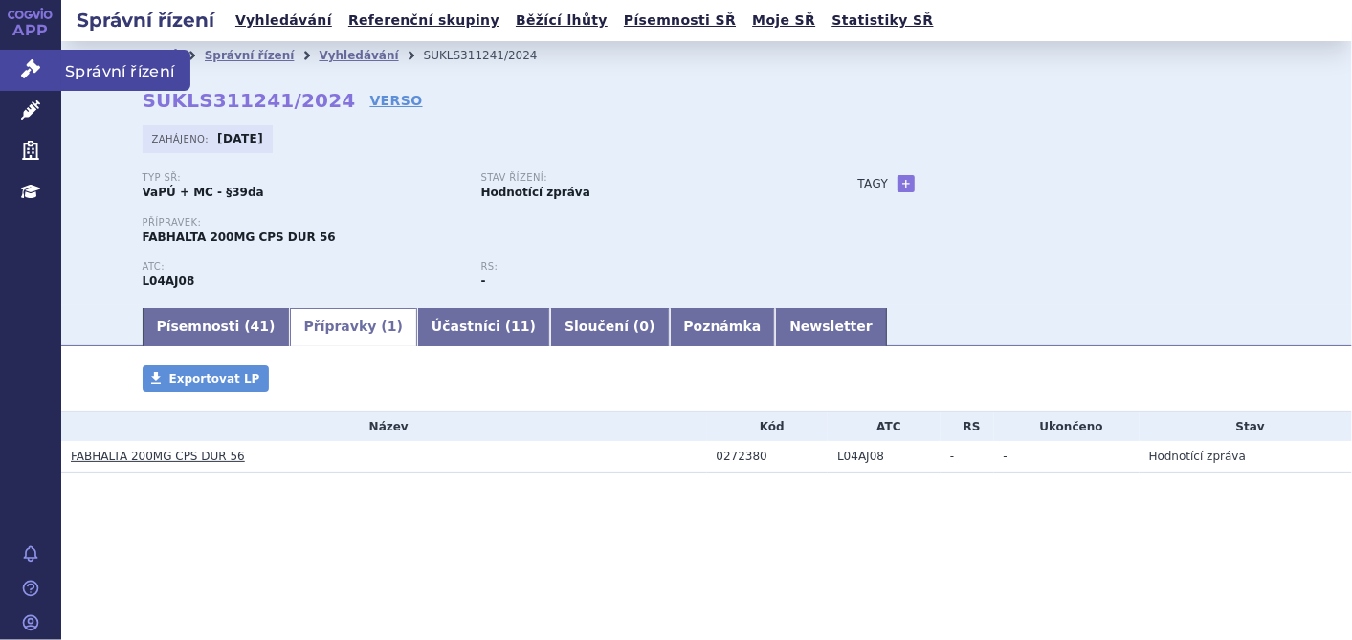
click at [32, 71] on icon at bounding box center [30, 68] width 19 height 19
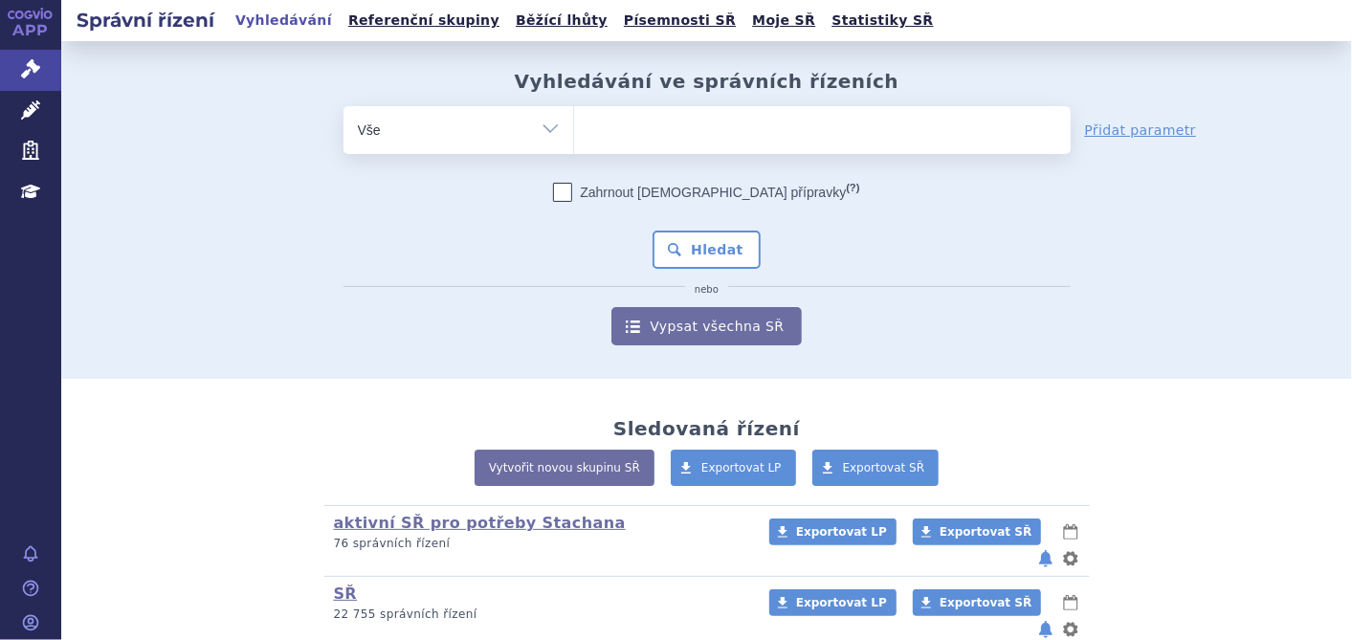
click at [717, 142] on ul at bounding box center [822, 126] width 497 height 40
click at [574, 142] on select at bounding box center [573, 129] width 1 height 48
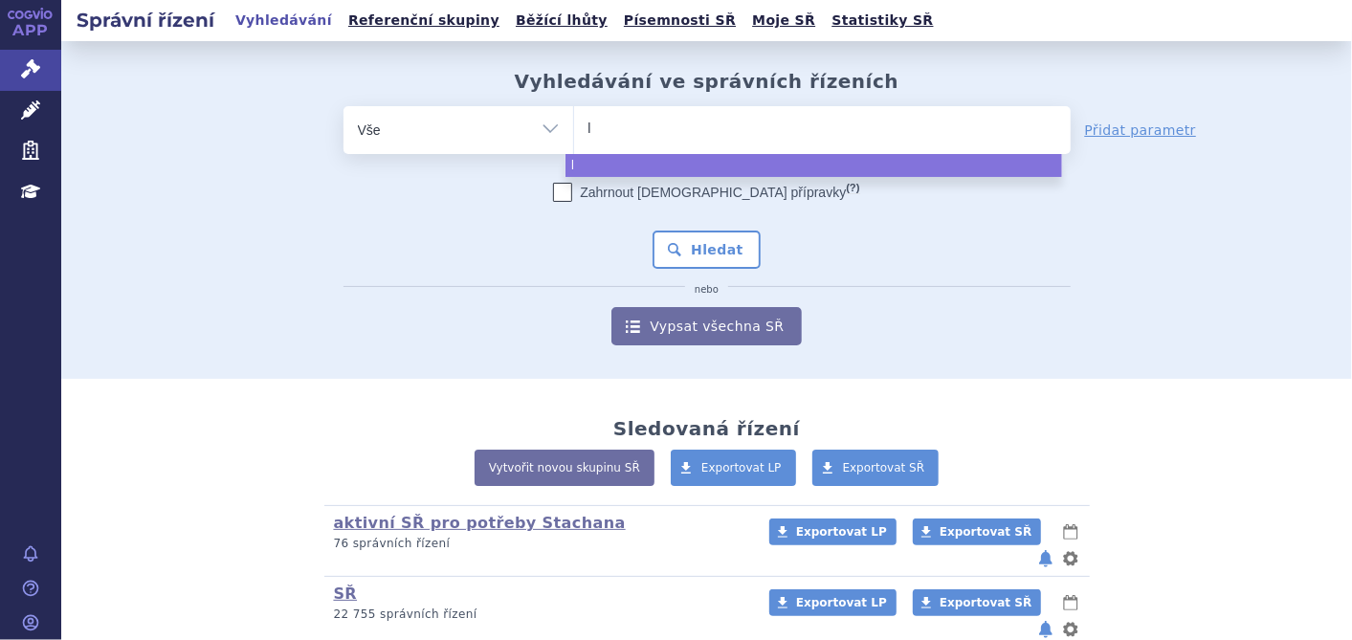
type input "lo"
type input "lon"
type input "lons"
type input "lonsur"
type input "[MEDICAL_DATA]"
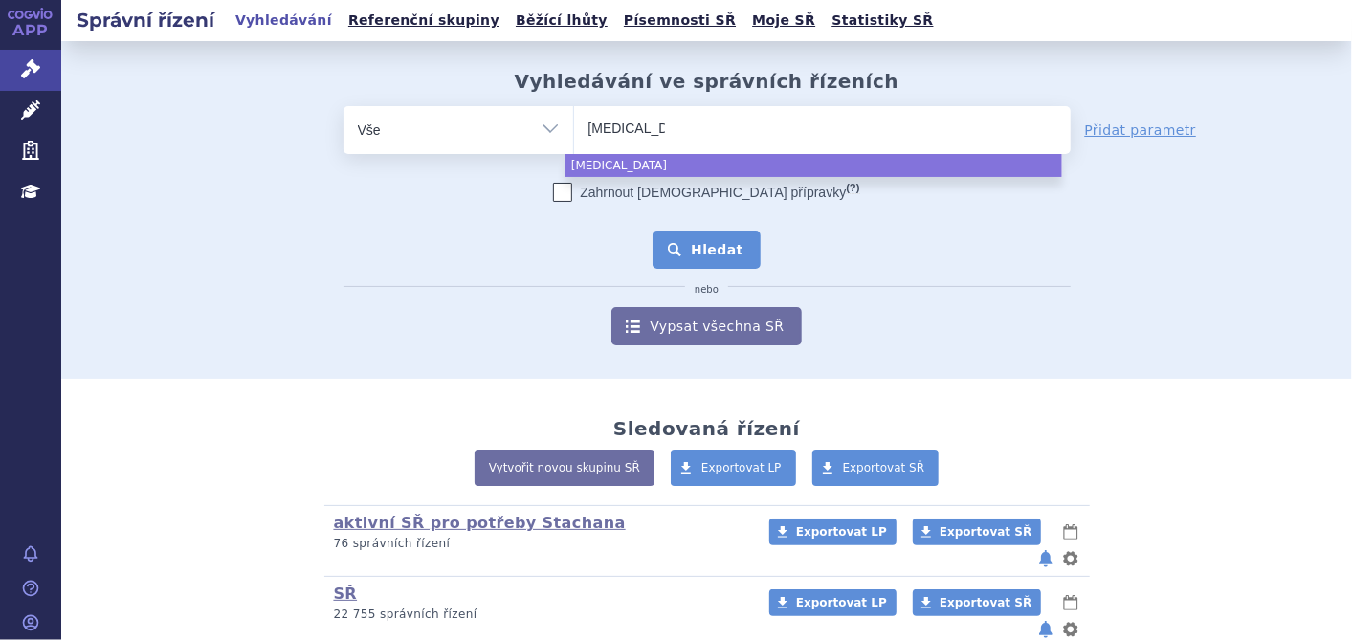
select select "[MEDICAL_DATA]"
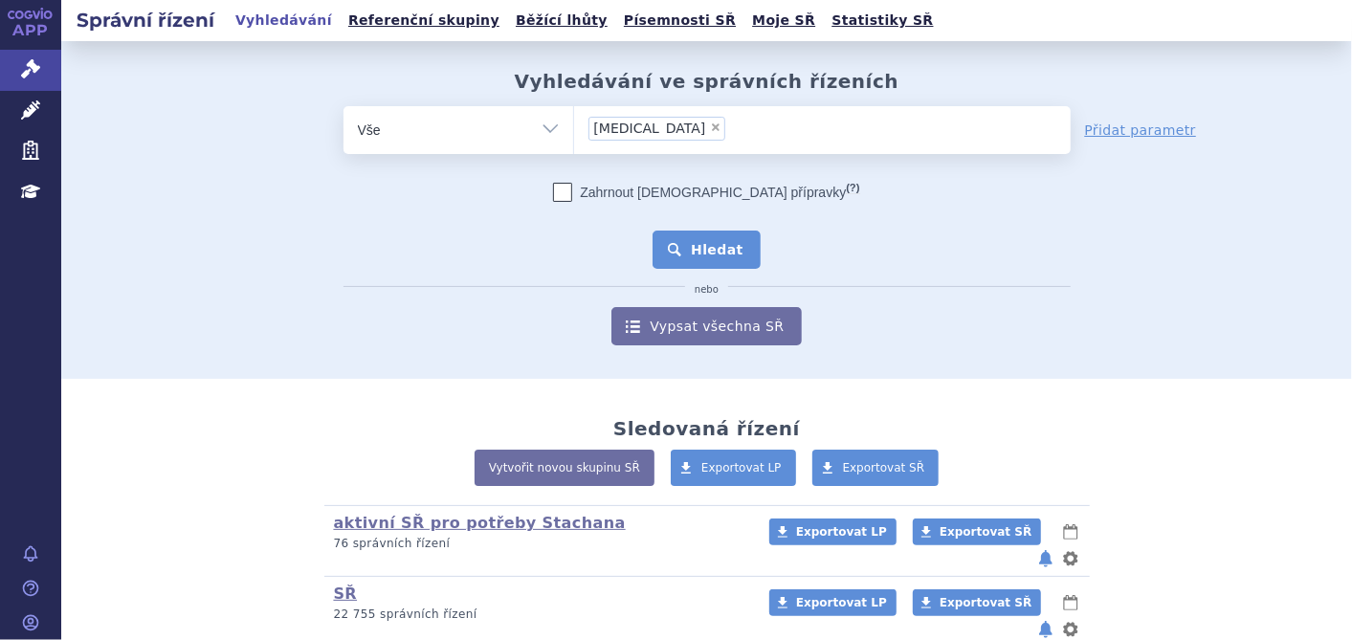
click at [690, 251] on button "Hledat" at bounding box center [707, 250] width 108 height 38
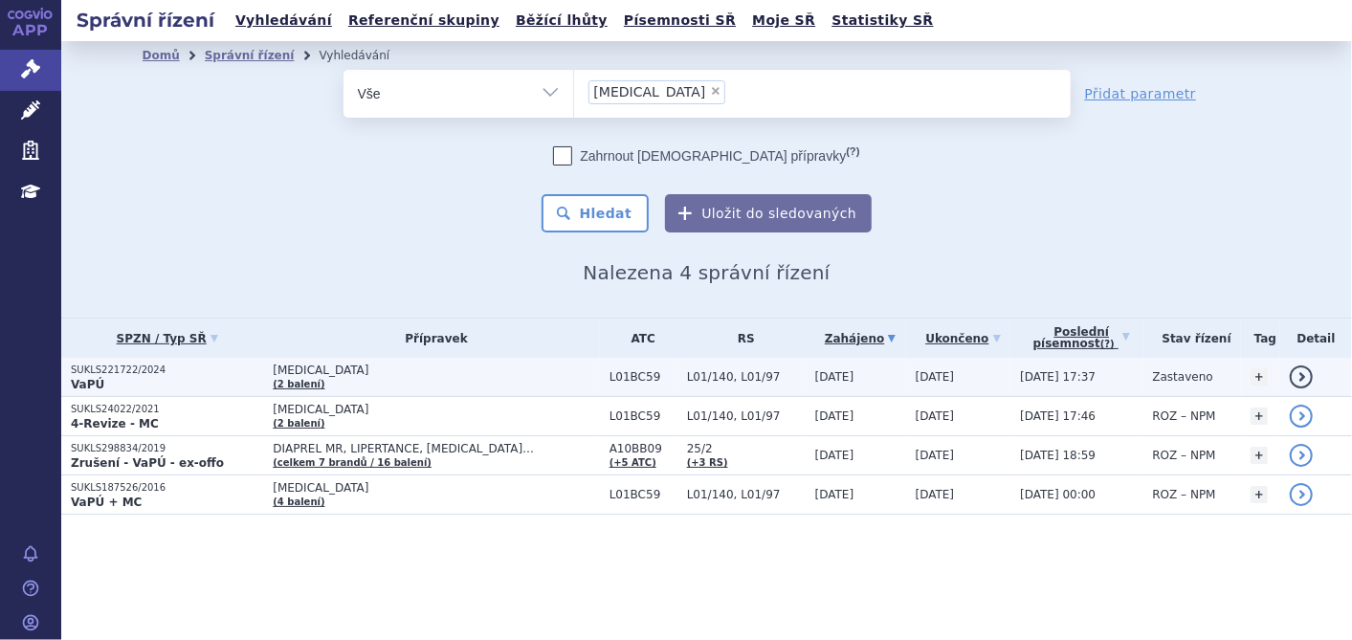
click at [107, 380] on p "VaPÚ" at bounding box center [167, 384] width 192 height 15
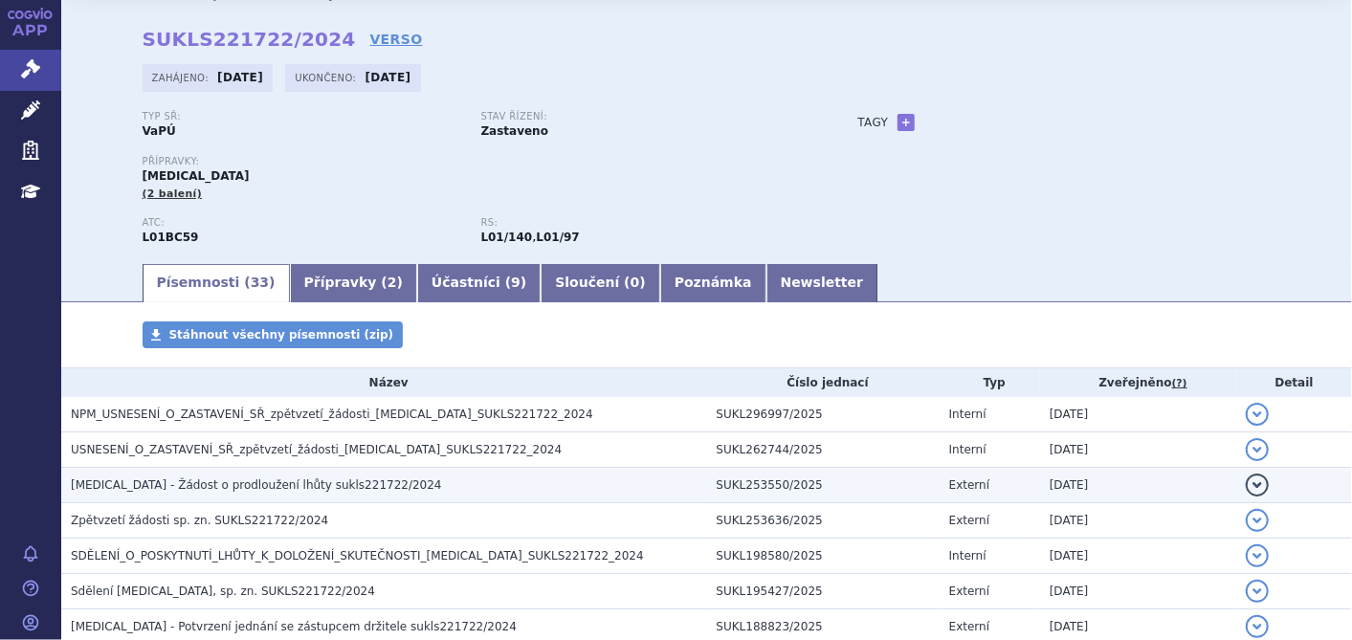
scroll to position [106, 0]
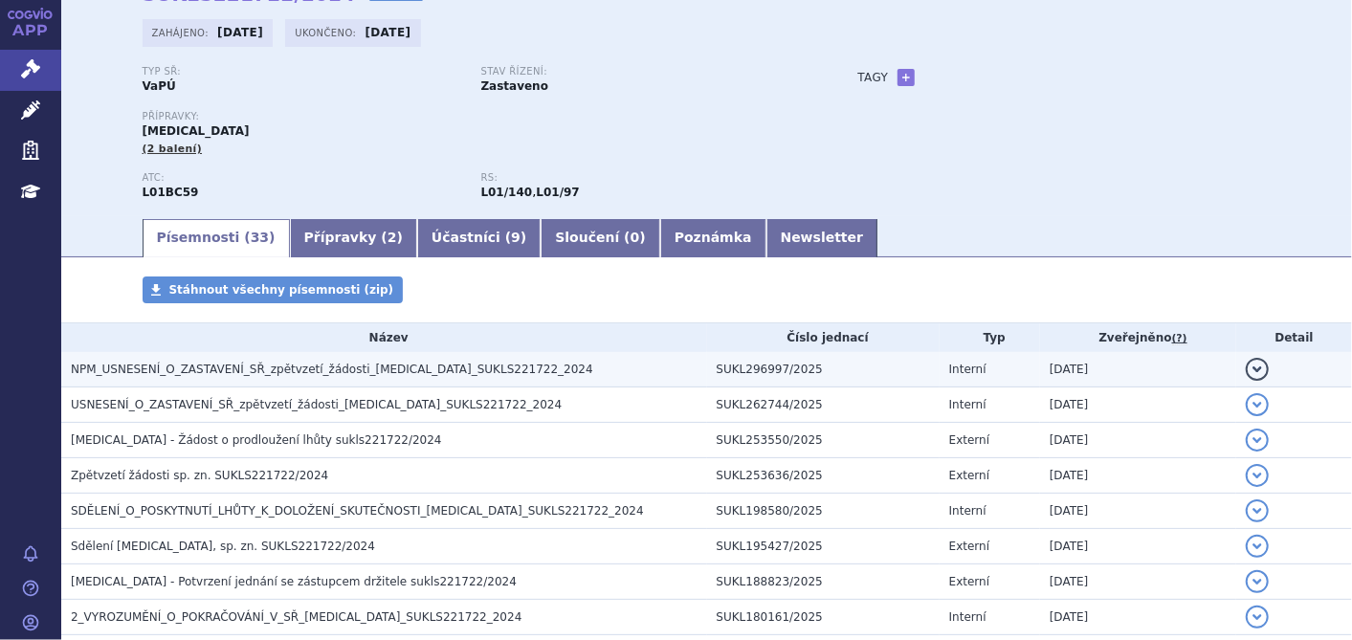
click at [298, 368] on span "NPM_USNESENÍ_O_ZASTAVENÍ_SŘ_zpětvzetí_žádosti_LONSURF_SUKLS221722_2024" at bounding box center [332, 369] width 523 height 13
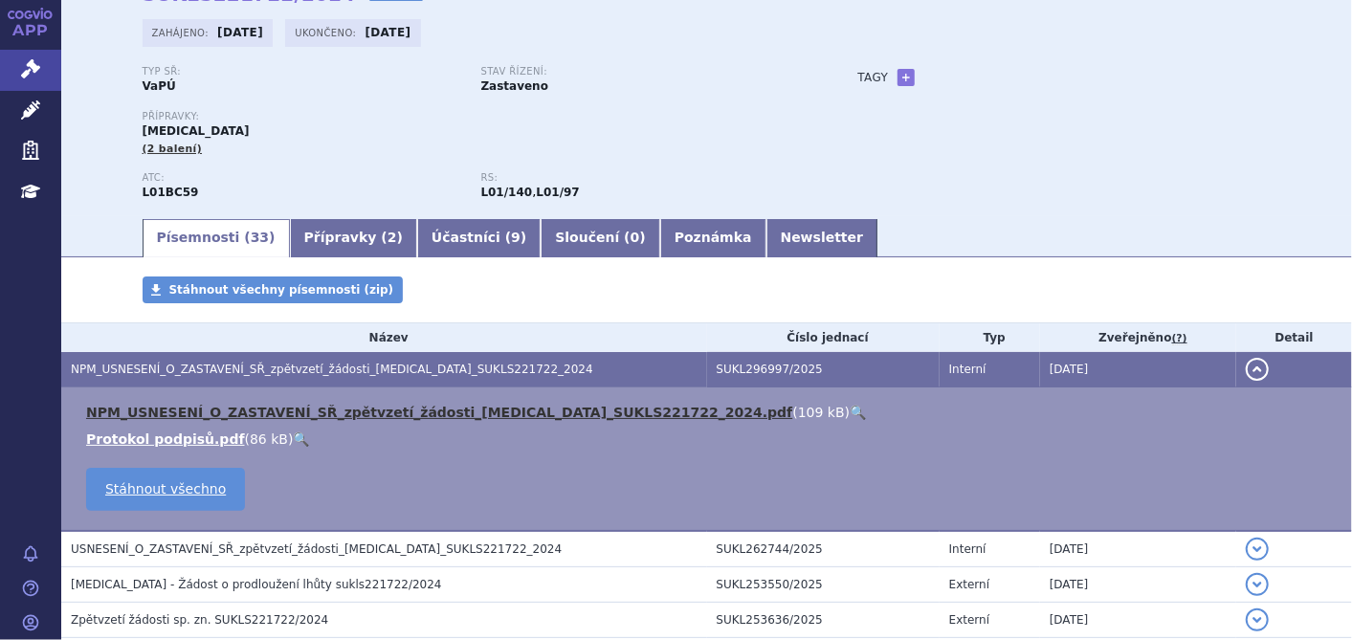
click at [283, 416] on link "NPM_USNESENÍ_O_ZASTAVENÍ_SŘ_zpětvzetí_žádosti_LONSURF_SUKLS221722_2024.pdf" at bounding box center [439, 412] width 706 height 15
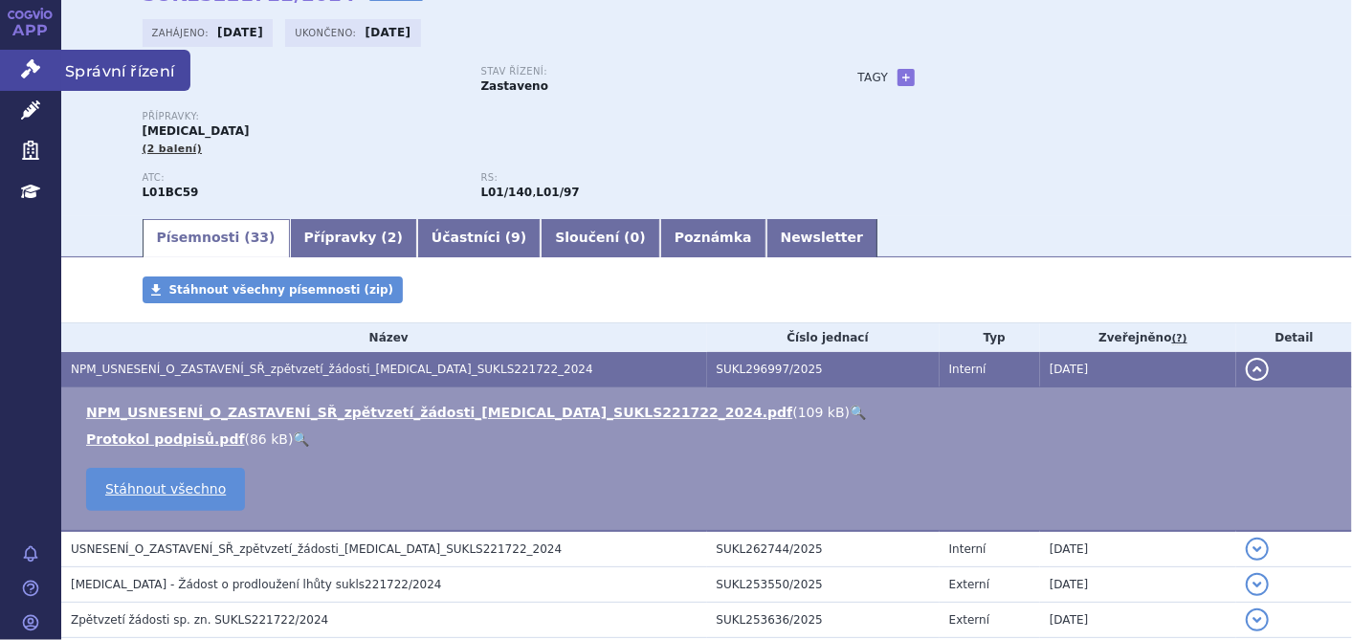
click at [31, 58] on link "Správní řízení" at bounding box center [30, 70] width 61 height 40
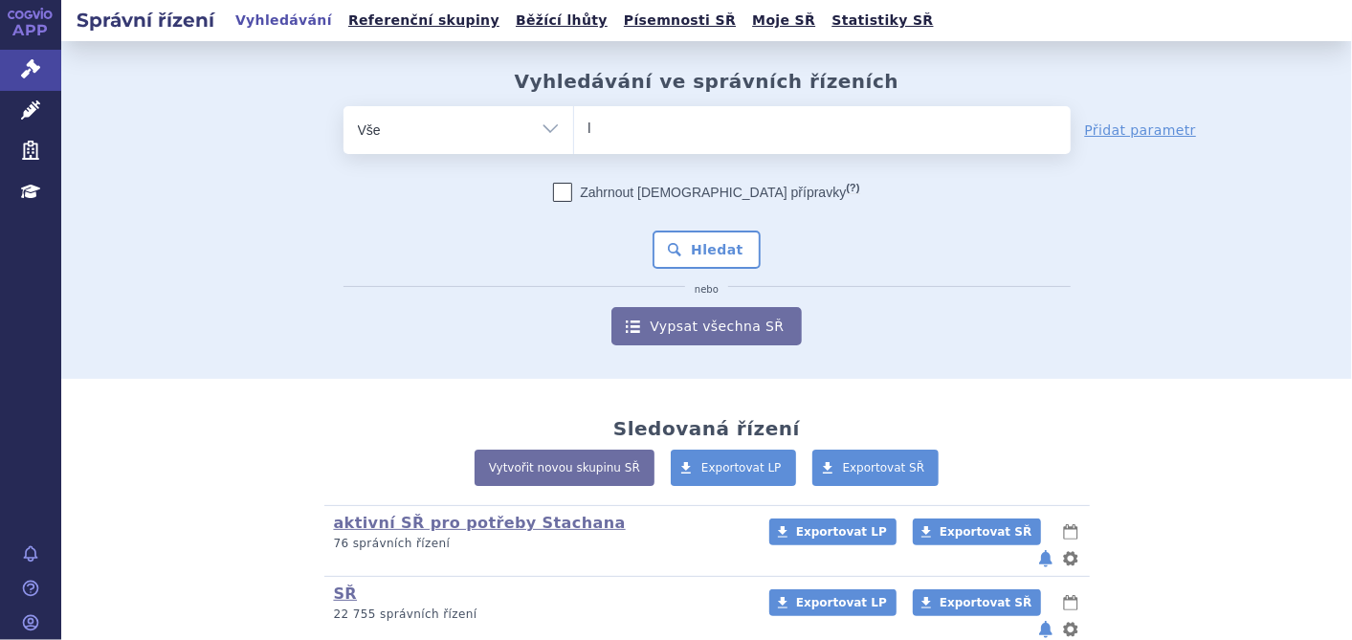
type input "lo"
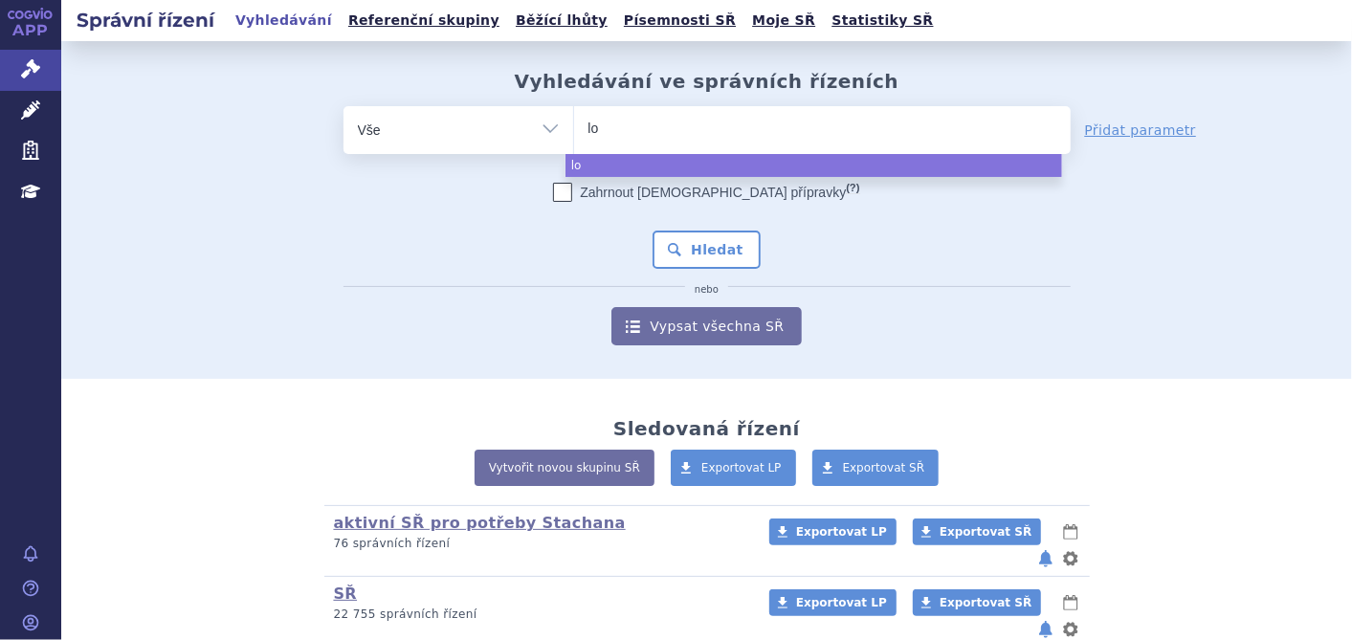
type input "lon"
type input "lons"
type input "lonsur"
type input "[MEDICAL_DATA]"
select select "[MEDICAL_DATA]"
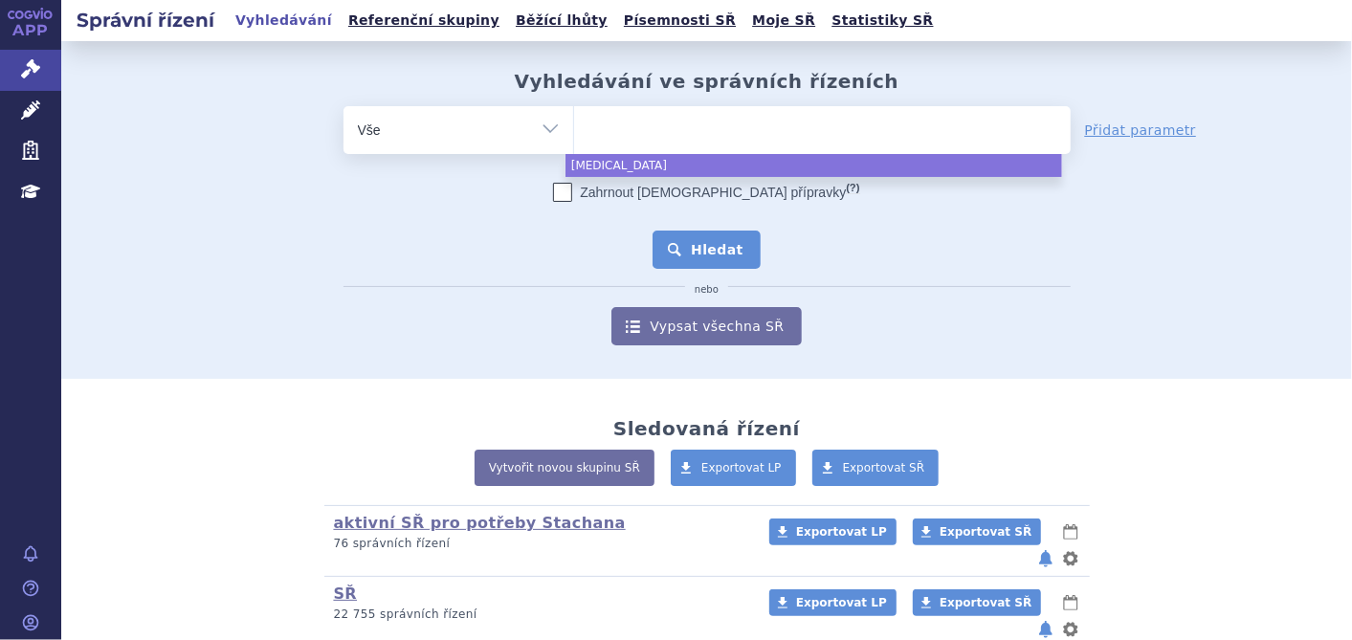
click at [710, 239] on button "Hledat" at bounding box center [707, 250] width 108 height 38
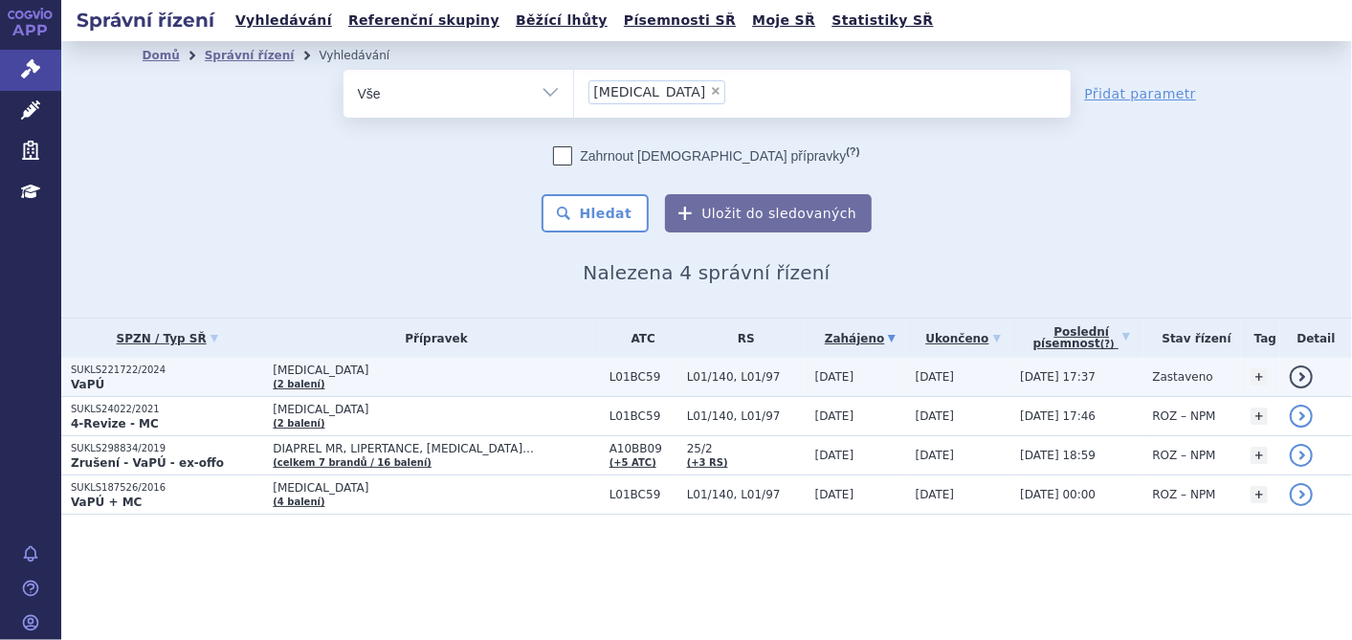
click at [73, 378] on strong "VaPÚ" at bounding box center [87, 384] width 33 height 13
